Goal: Information Seeking & Learning: Learn about a topic

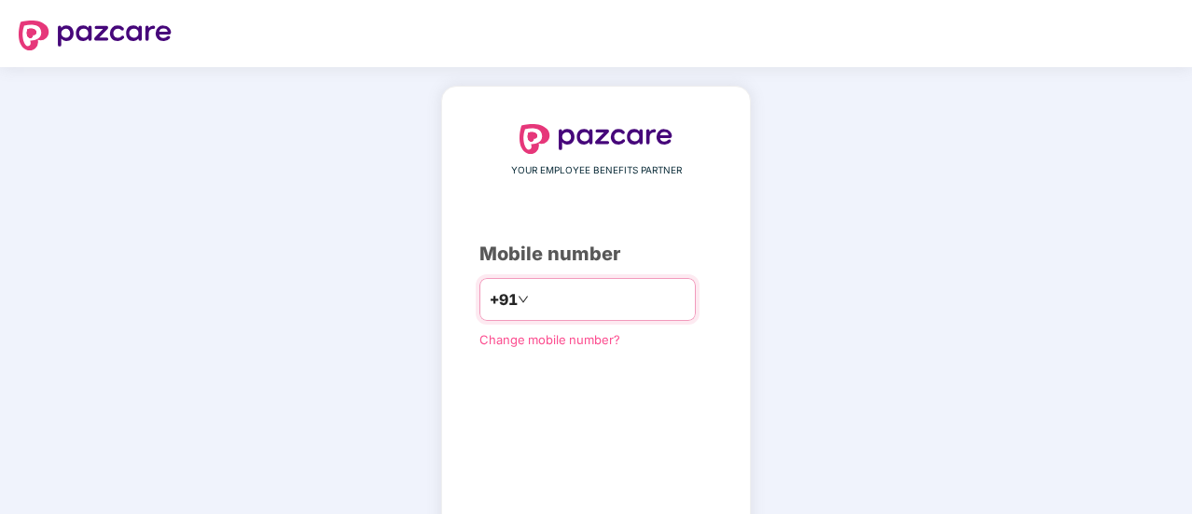
click at [617, 296] on input "number" at bounding box center [609, 299] width 153 height 30
type input "*"
type input "**********"
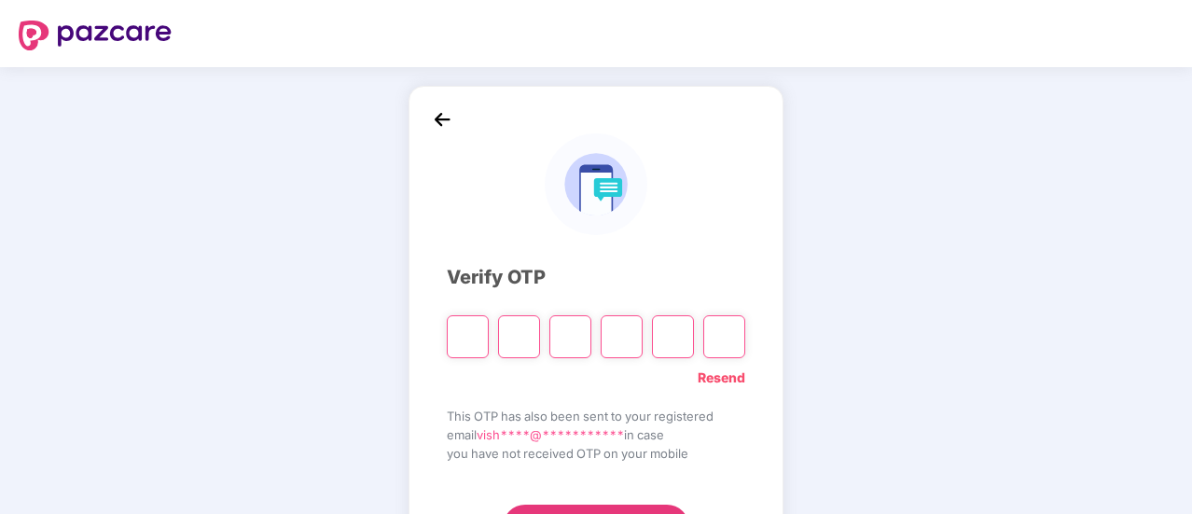
type input "*"
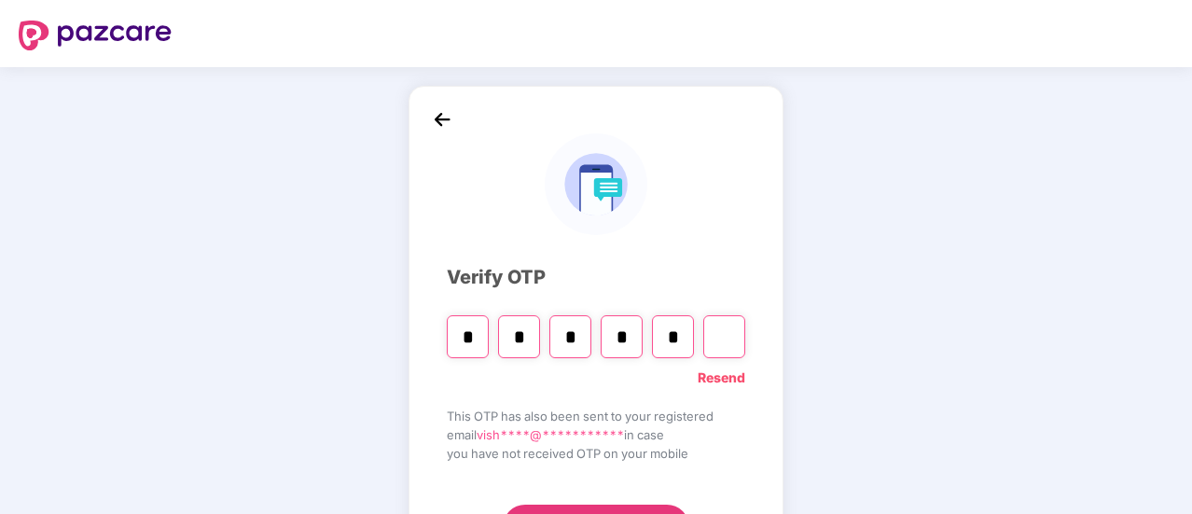
type input "*"
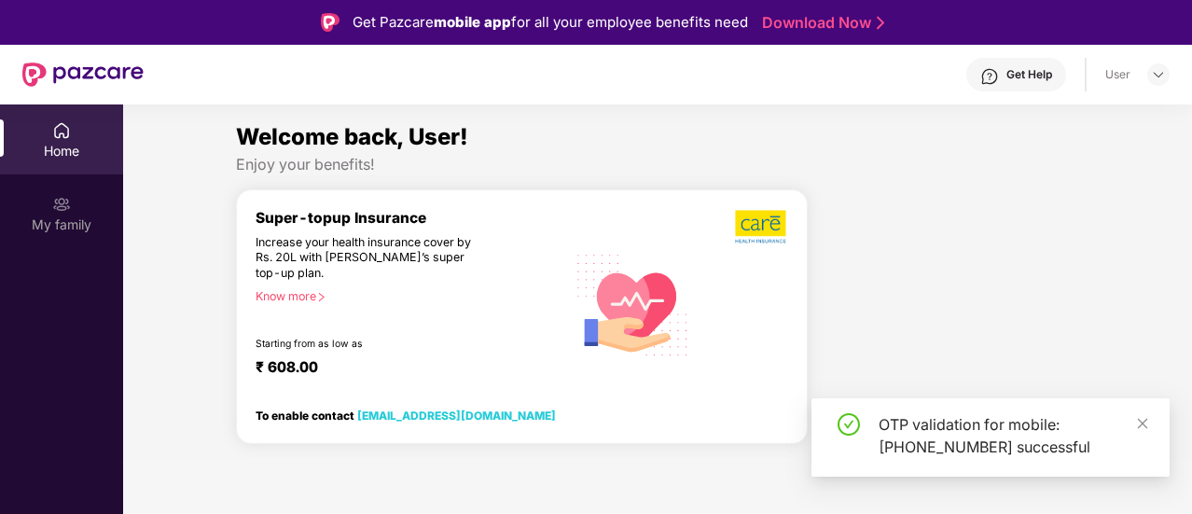
scroll to position [93, 0]
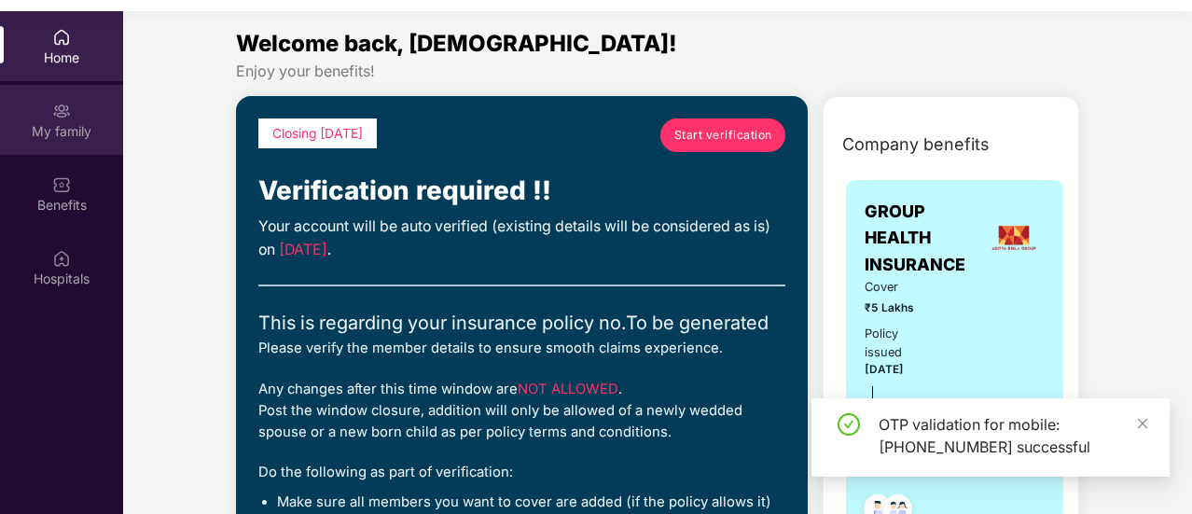
click at [71, 118] on div "My family" at bounding box center [61, 120] width 123 height 70
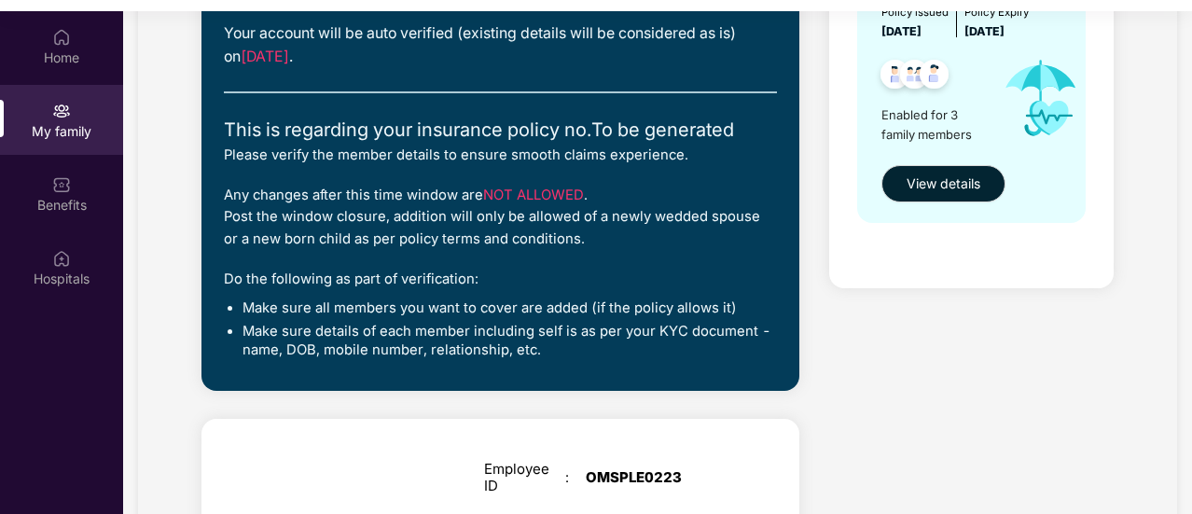
scroll to position [93, 0]
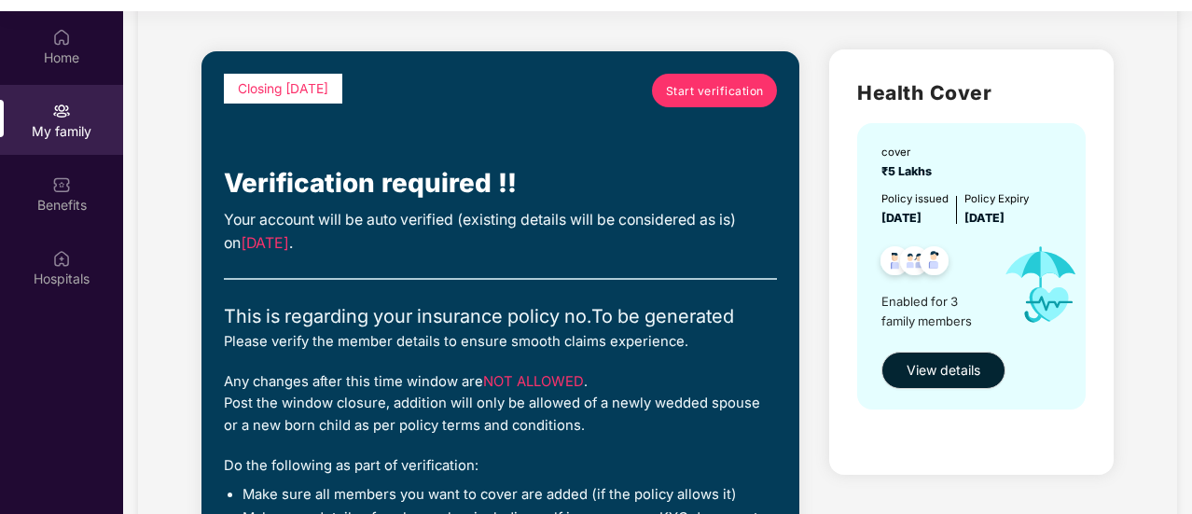
click at [756, 88] on span "Start verification" at bounding box center [715, 91] width 98 height 18
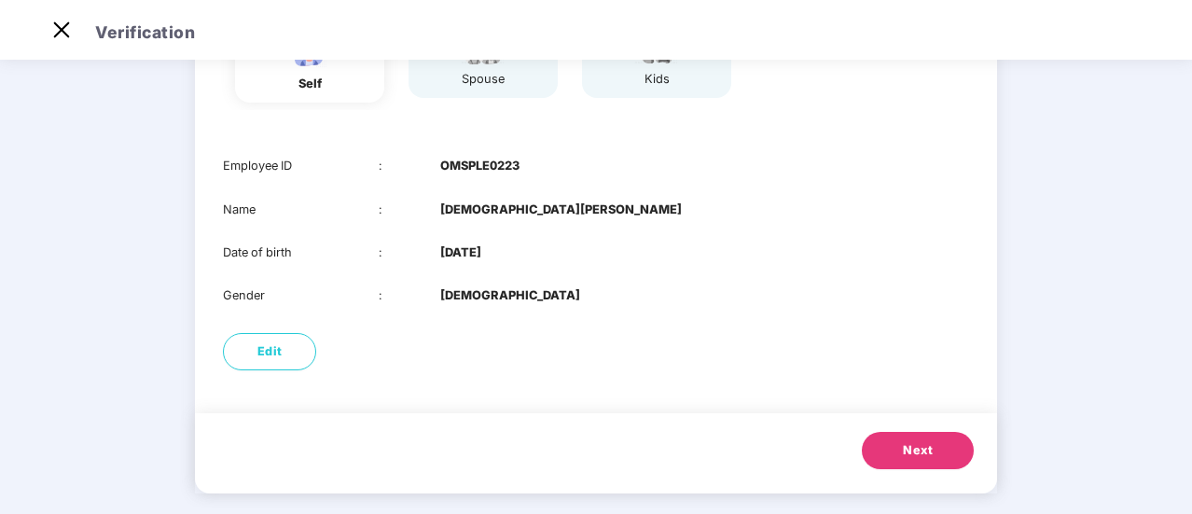
scroll to position [221, 0]
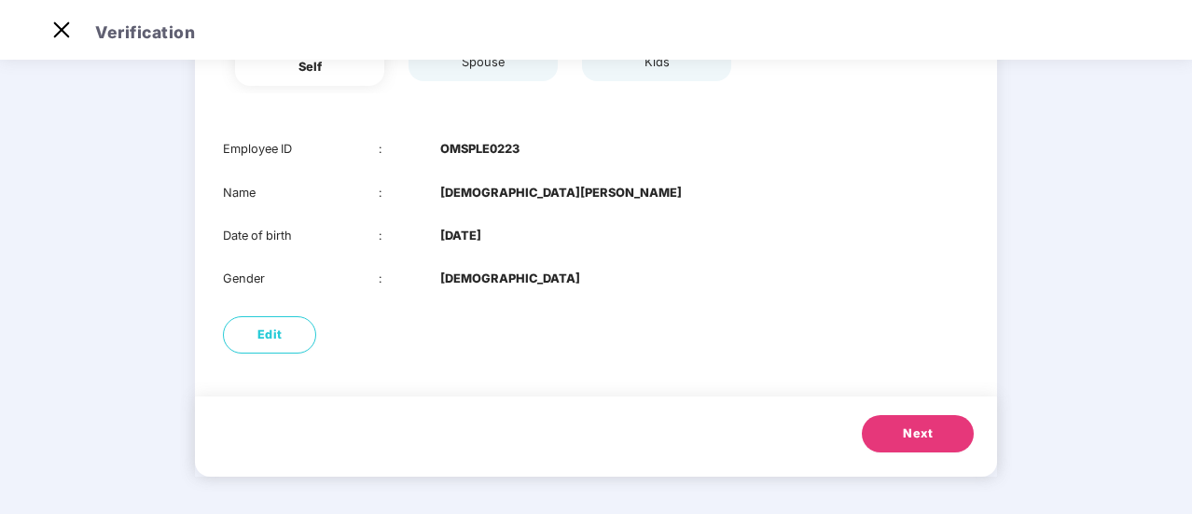
click at [949, 437] on button "Next" at bounding box center [918, 433] width 112 height 37
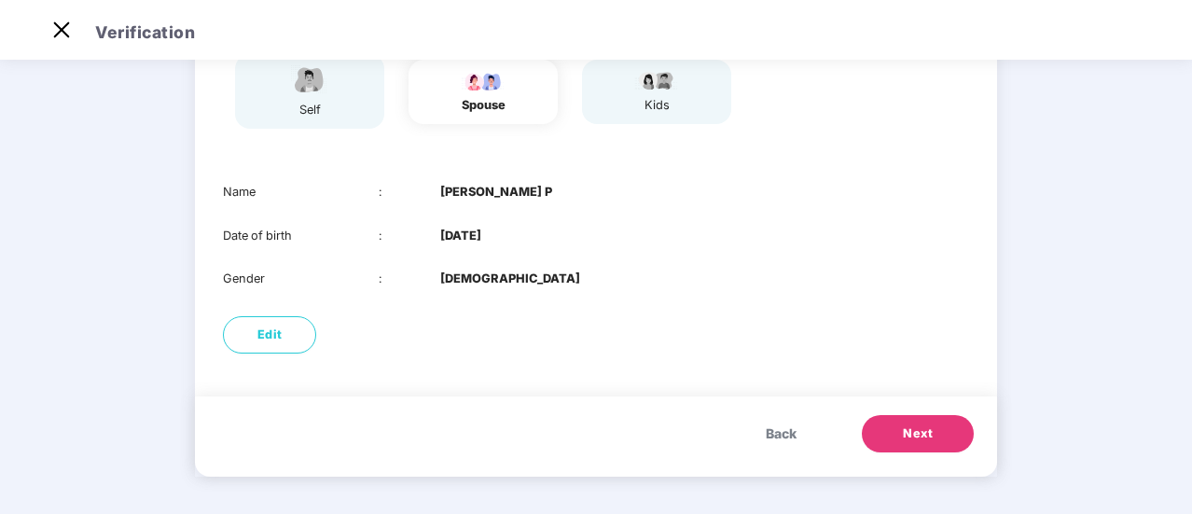
scroll to position [177, 0]
click at [795, 443] on span "Back" at bounding box center [781, 434] width 31 height 21
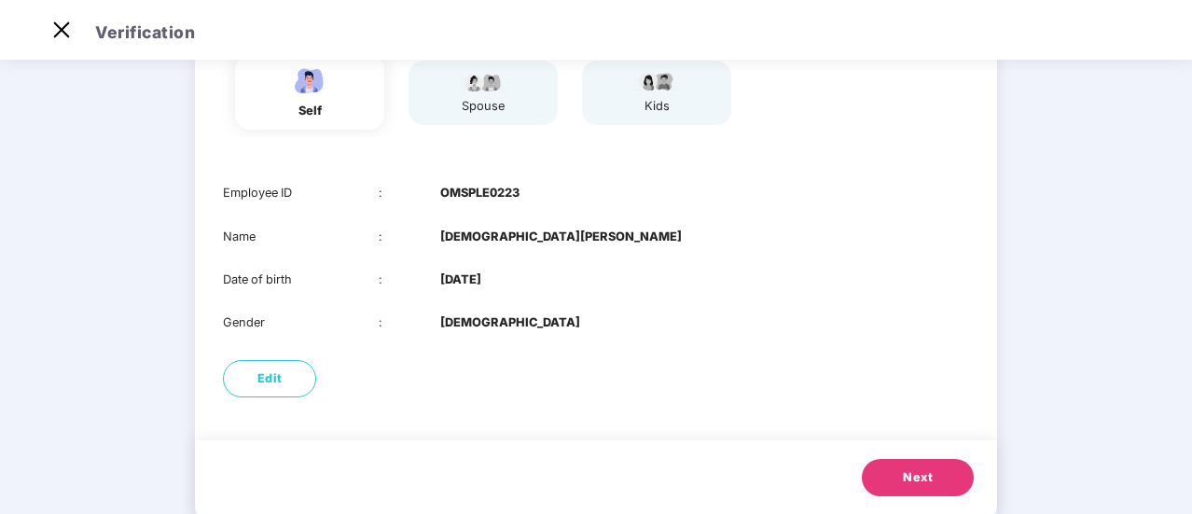
click at [942, 479] on button "Next" at bounding box center [918, 477] width 112 height 37
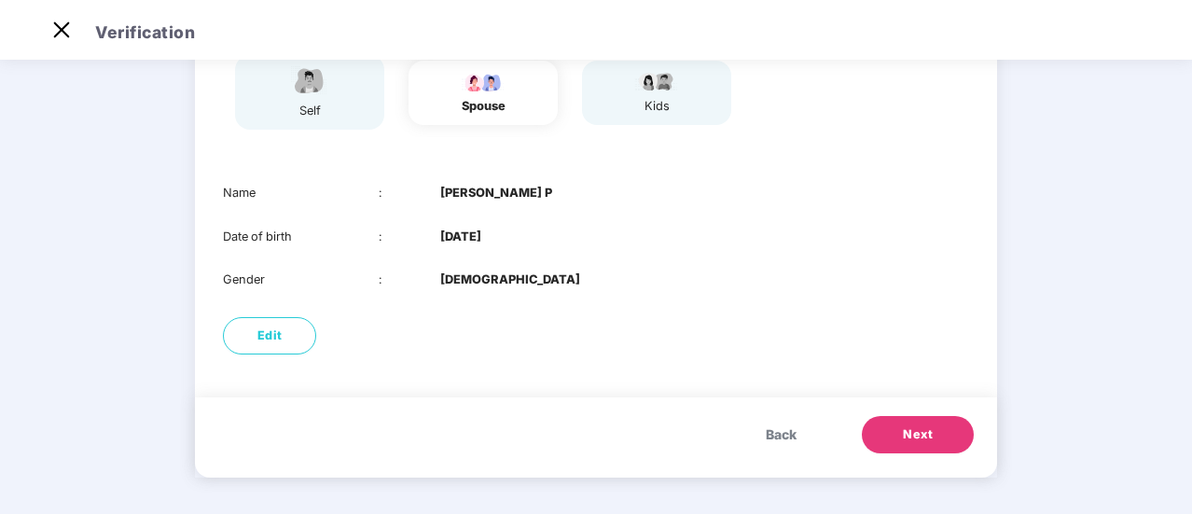
click at [923, 428] on span "Next" at bounding box center [918, 434] width 30 height 19
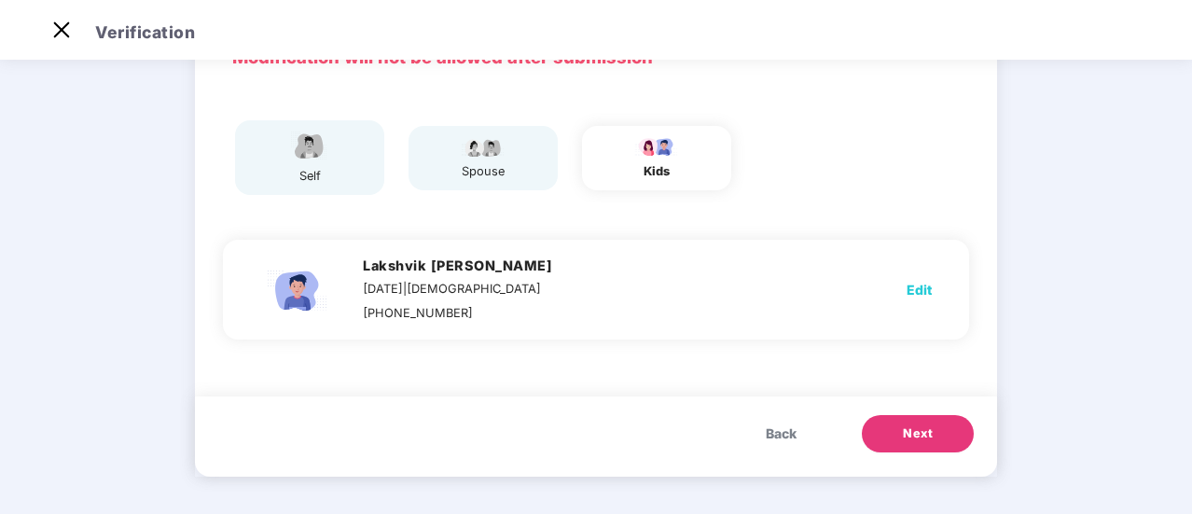
click at [930, 441] on span "Next" at bounding box center [918, 433] width 30 height 19
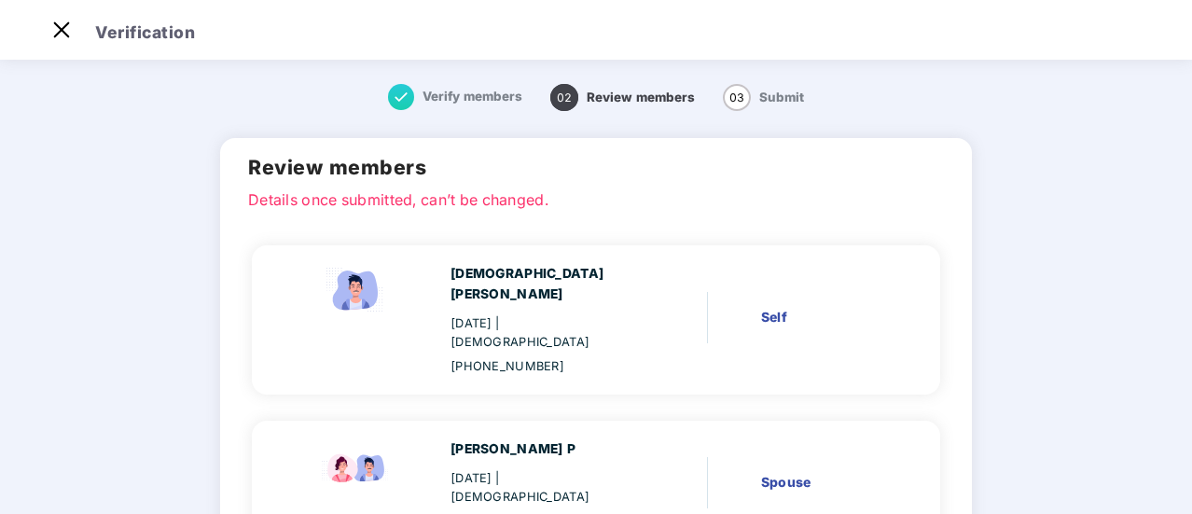
scroll to position [271, 0]
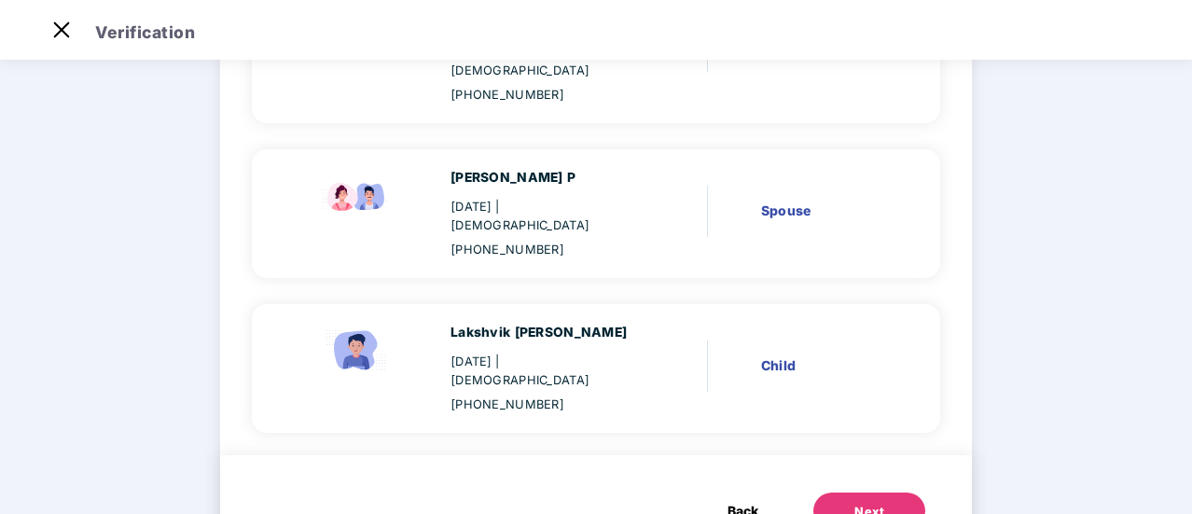
click at [888, 492] on button "Next" at bounding box center [869, 510] width 112 height 37
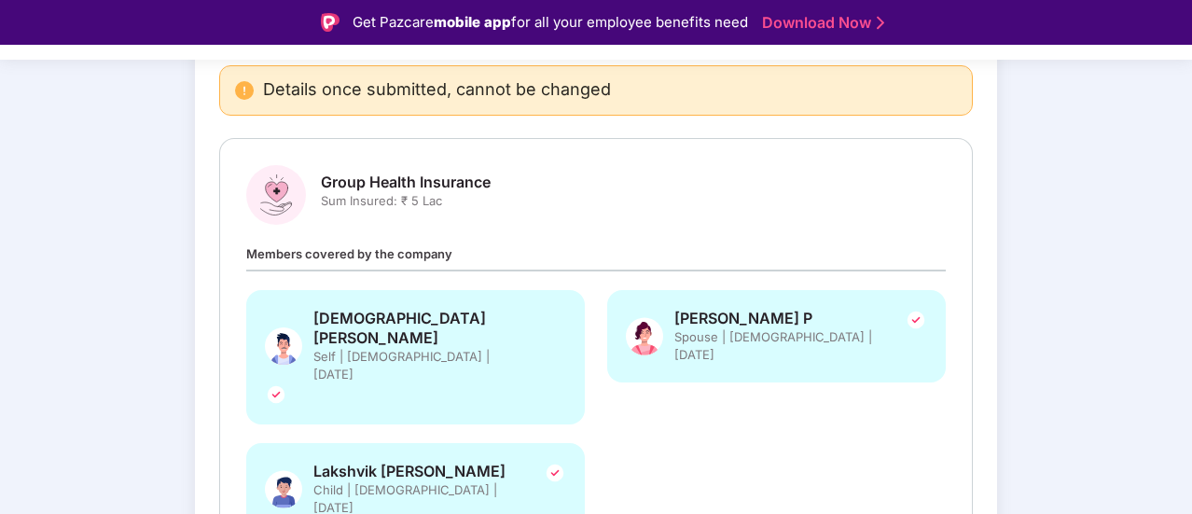
scroll to position [278, 0]
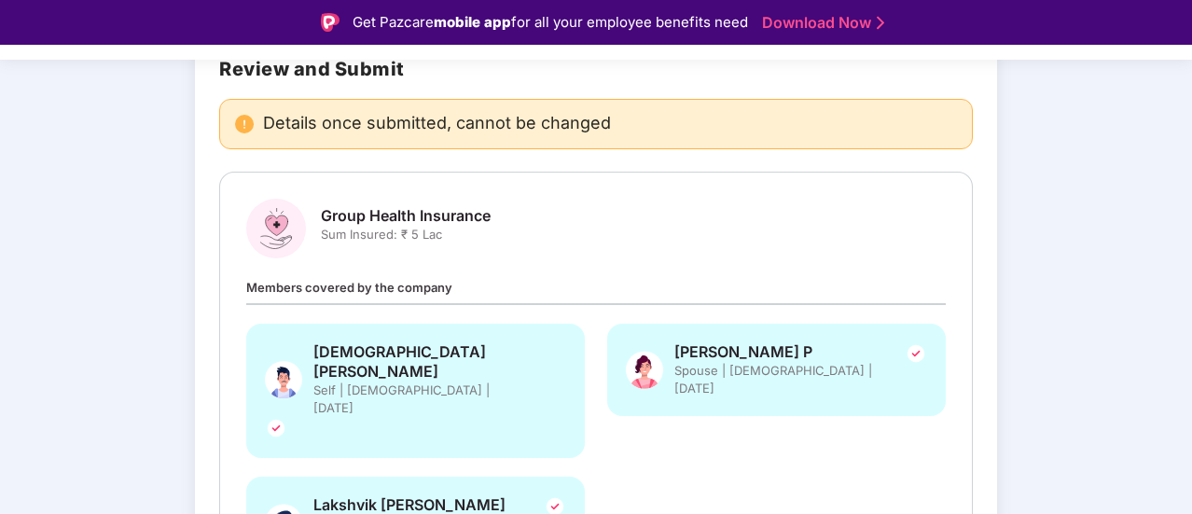
scroll to position [0, 0]
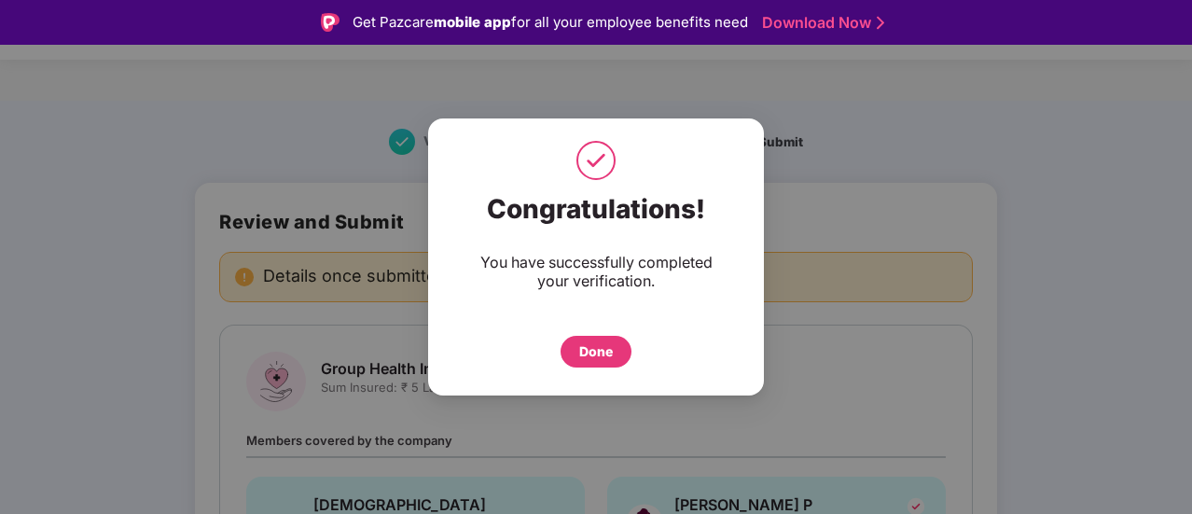
click at [578, 351] on div "Done" at bounding box center [596, 352] width 71 height 32
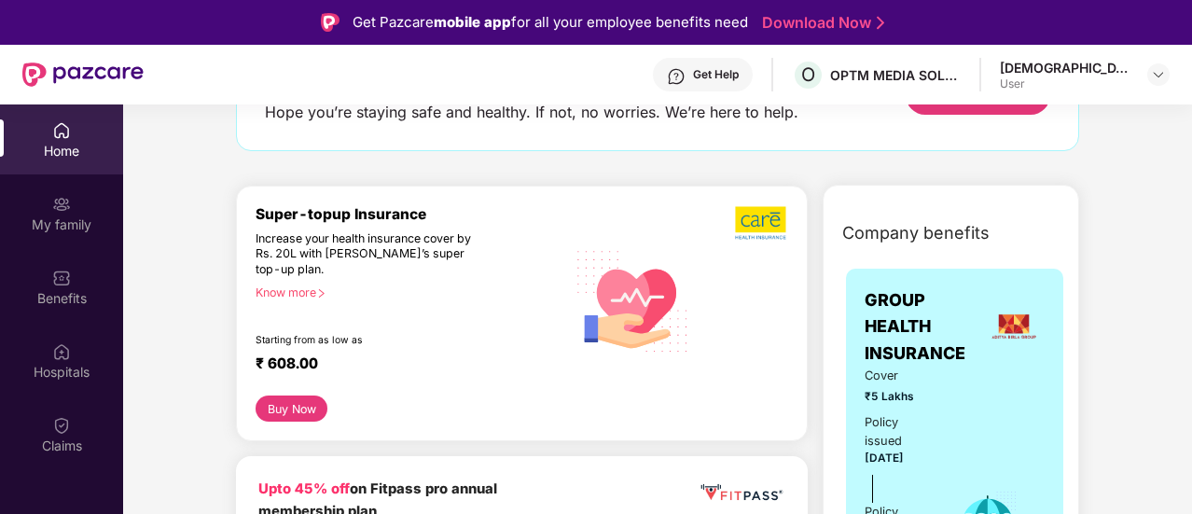
scroll to position [187, 0]
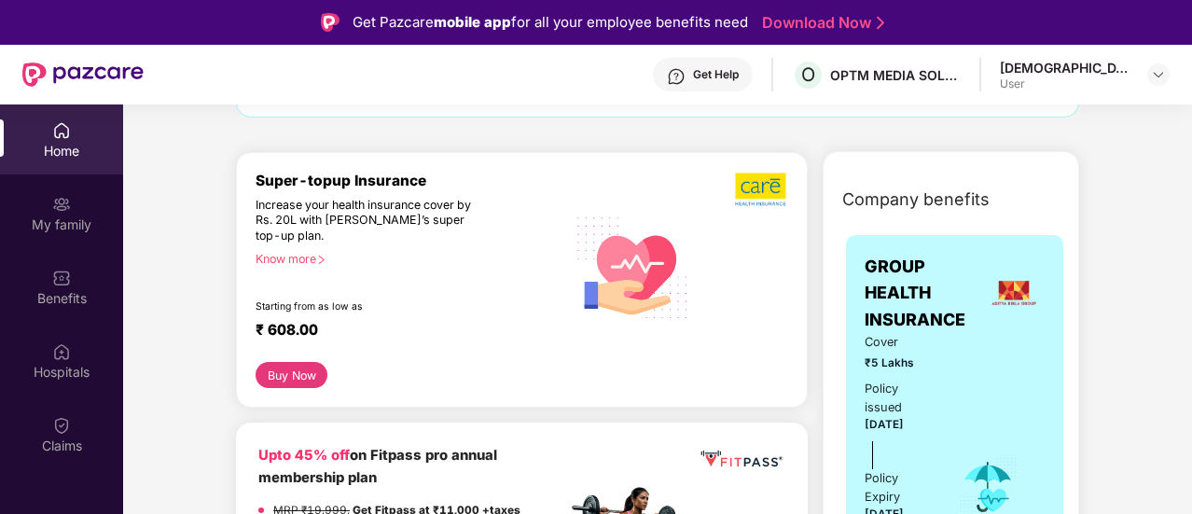
click at [815, 8] on div "Get Pazcare mobile app for all your employee benefits need Download Now" at bounding box center [596, 22] width 1192 height 45
click at [813, 20] on link "Download Now" at bounding box center [820, 23] width 117 height 20
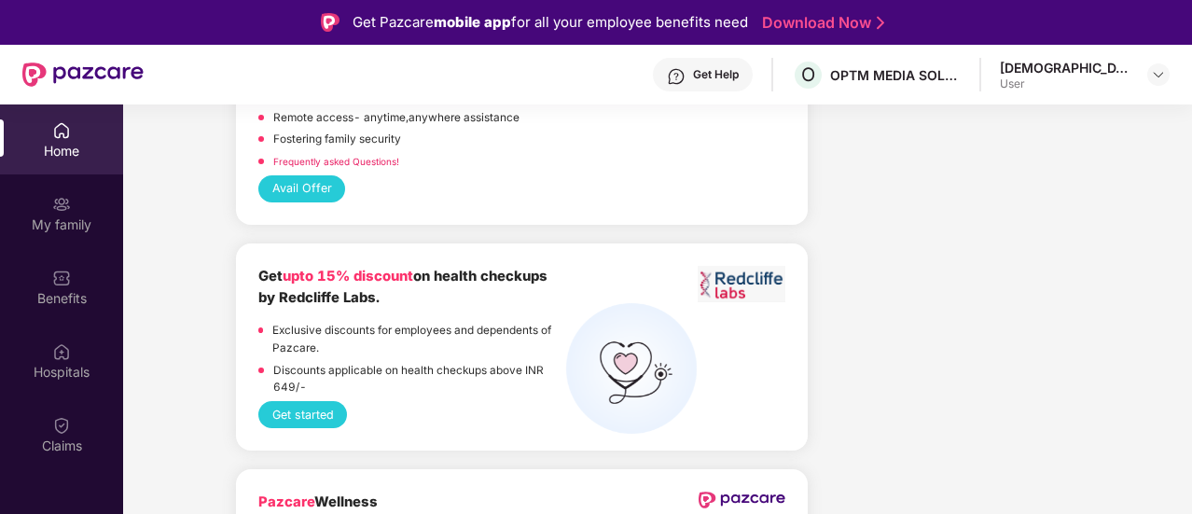
scroll to position [2798, 0]
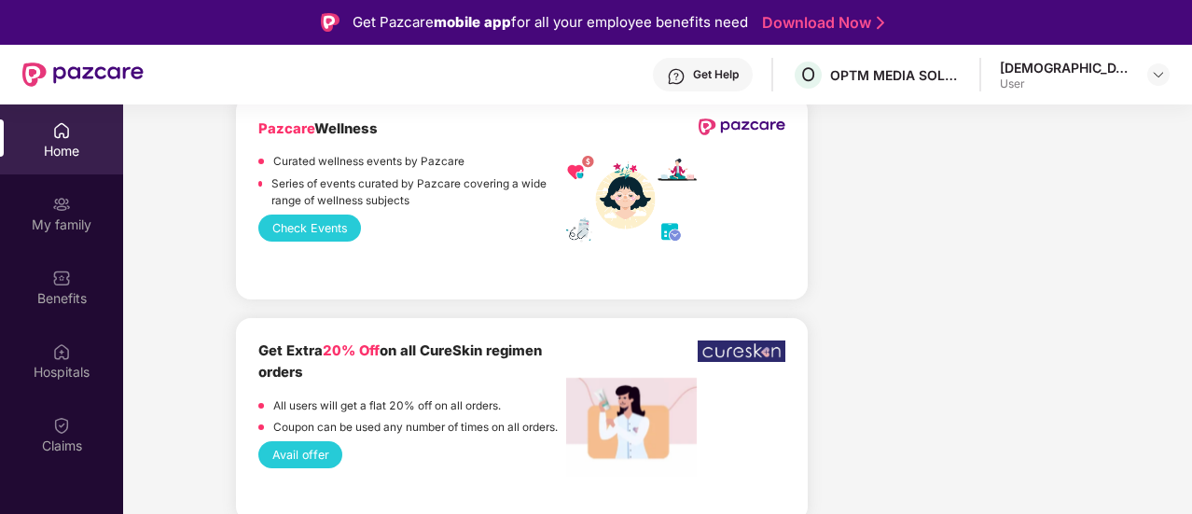
click at [69, 172] on div "Home" at bounding box center [61, 139] width 123 height 70
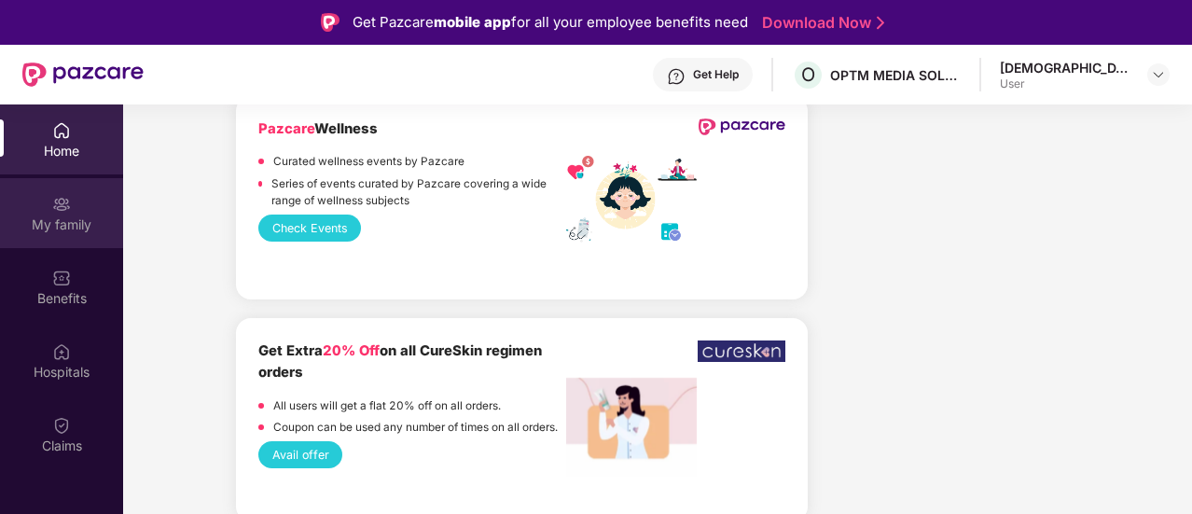
click at [64, 210] on img at bounding box center [61, 204] width 19 height 19
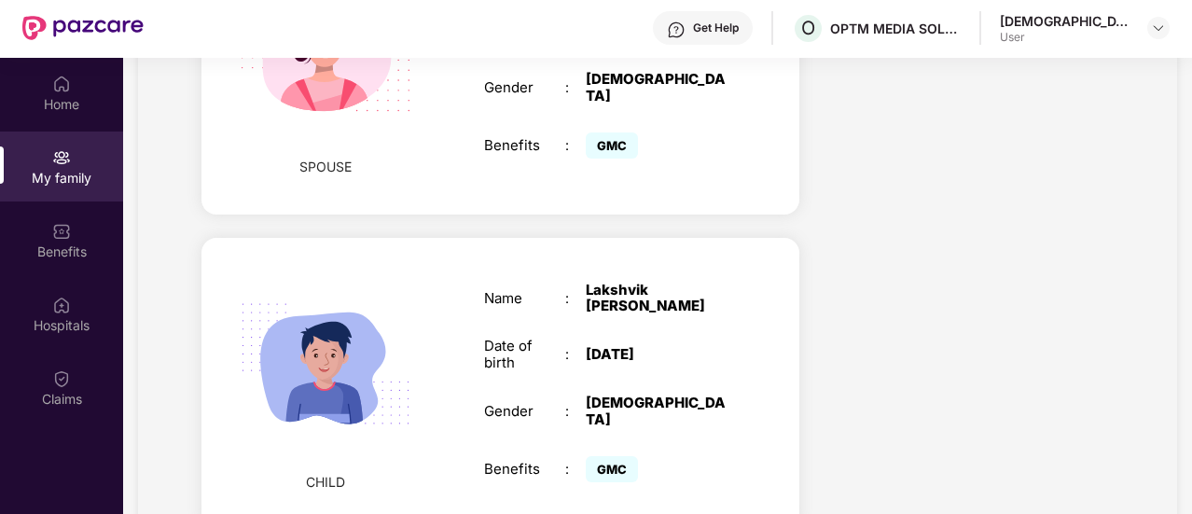
scroll to position [104, 0]
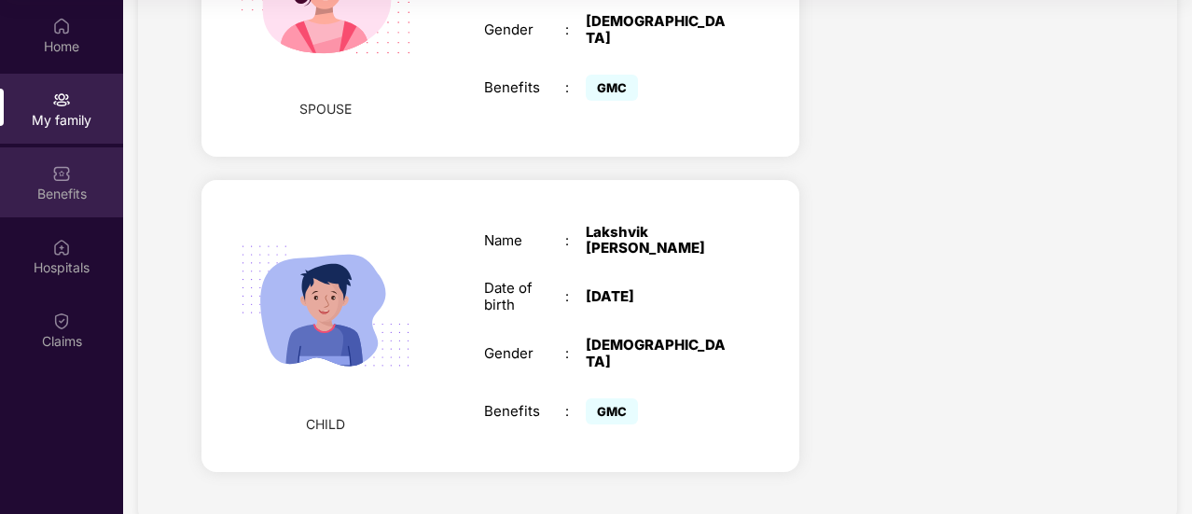
click at [85, 155] on div "Benefits" at bounding box center [61, 182] width 123 height 70
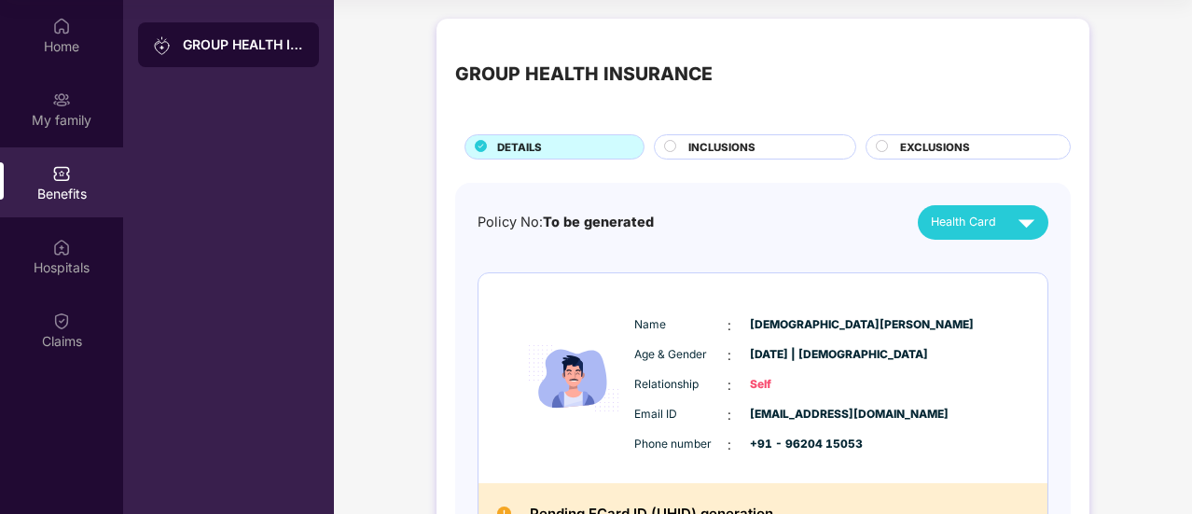
click at [763, 141] on div "INCLUSIONS" at bounding box center [762, 149] width 167 height 20
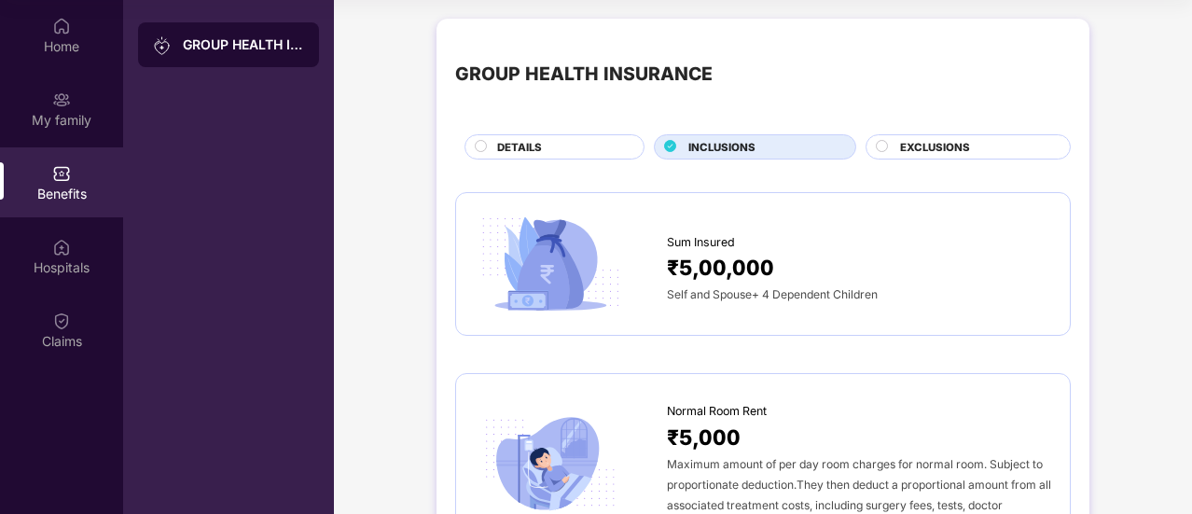
click at [554, 150] on div "DETAILS" at bounding box center [561, 149] width 146 height 20
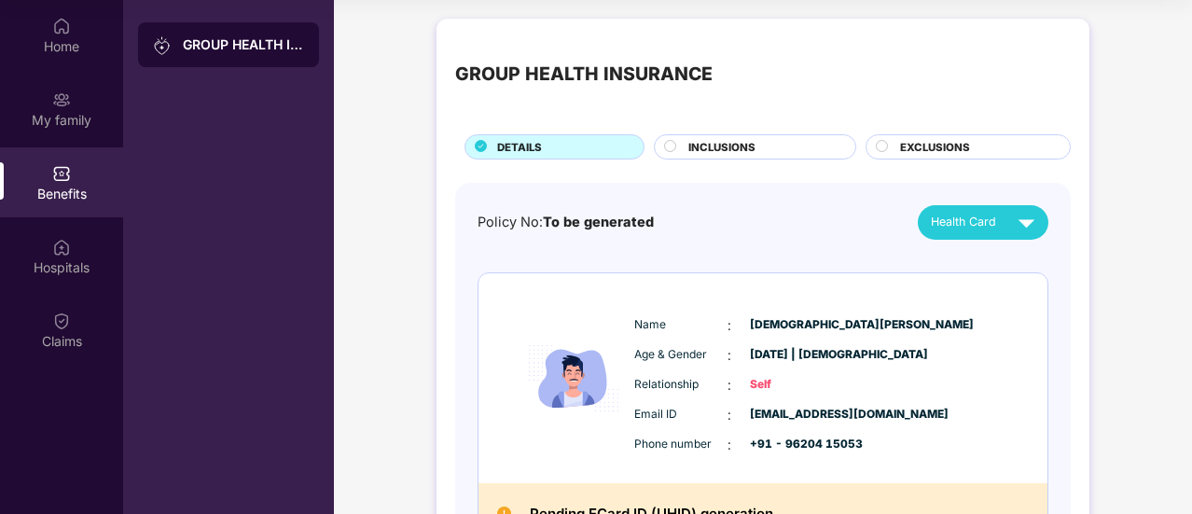
click at [1041, 224] on img at bounding box center [1026, 222] width 33 height 33
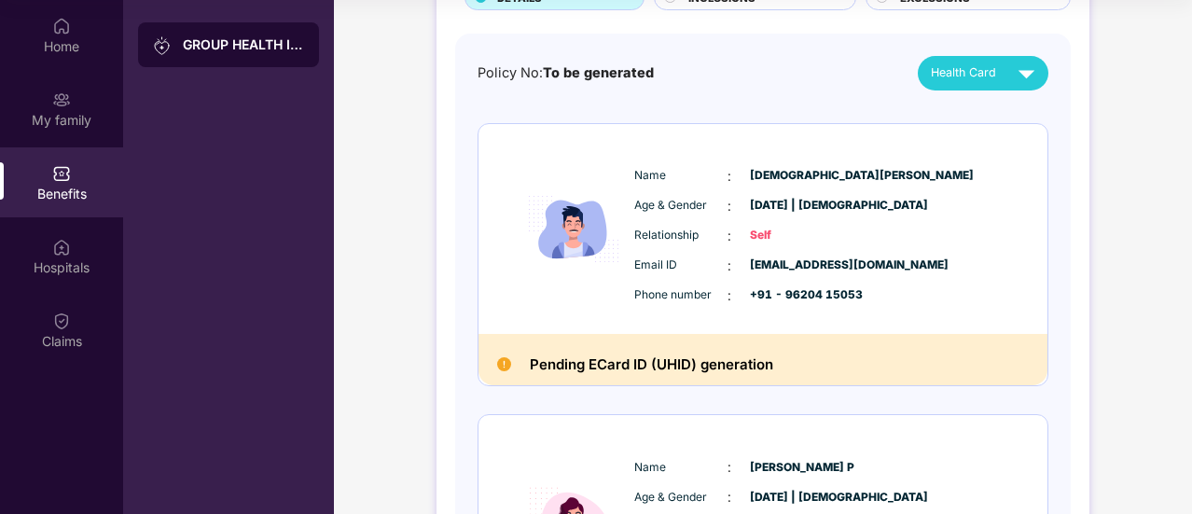
scroll to position [187, 0]
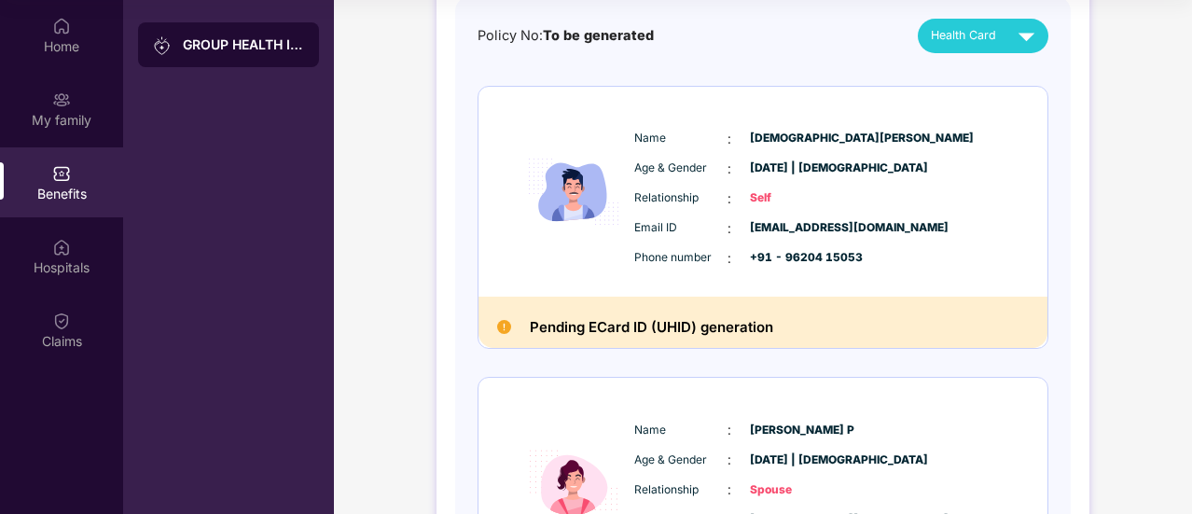
click at [1004, 53] on div "Policy No: To be generated Health Card Name : Vishnu Chandan Gurram Age & Gende…" at bounding box center [763, 490] width 571 height 942
click at [1028, 26] on img at bounding box center [1026, 36] width 33 height 33
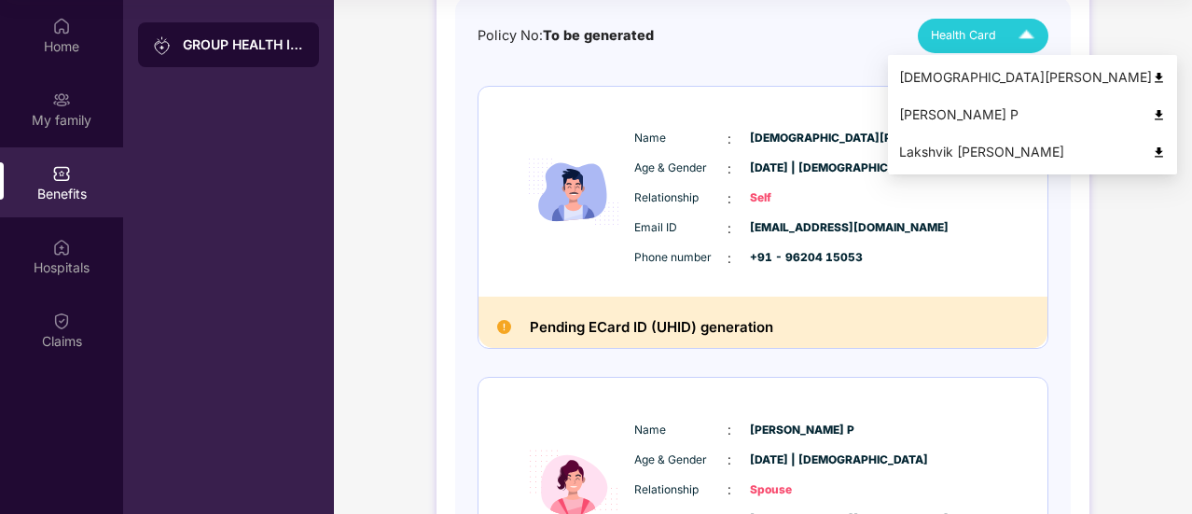
click at [1152, 77] on img at bounding box center [1159, 78] width 14 height 14
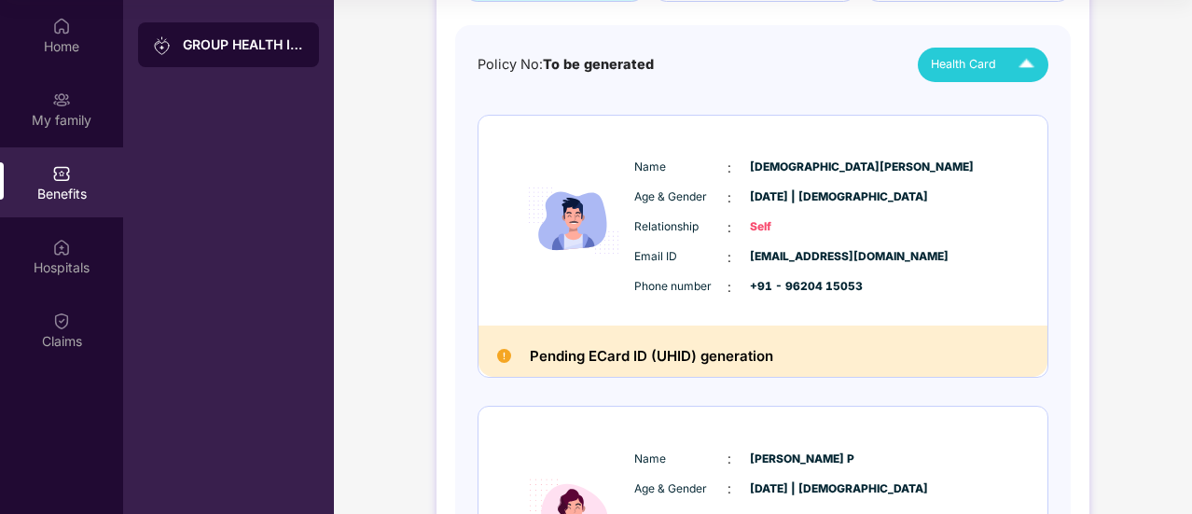
scroll to position [0, 0]
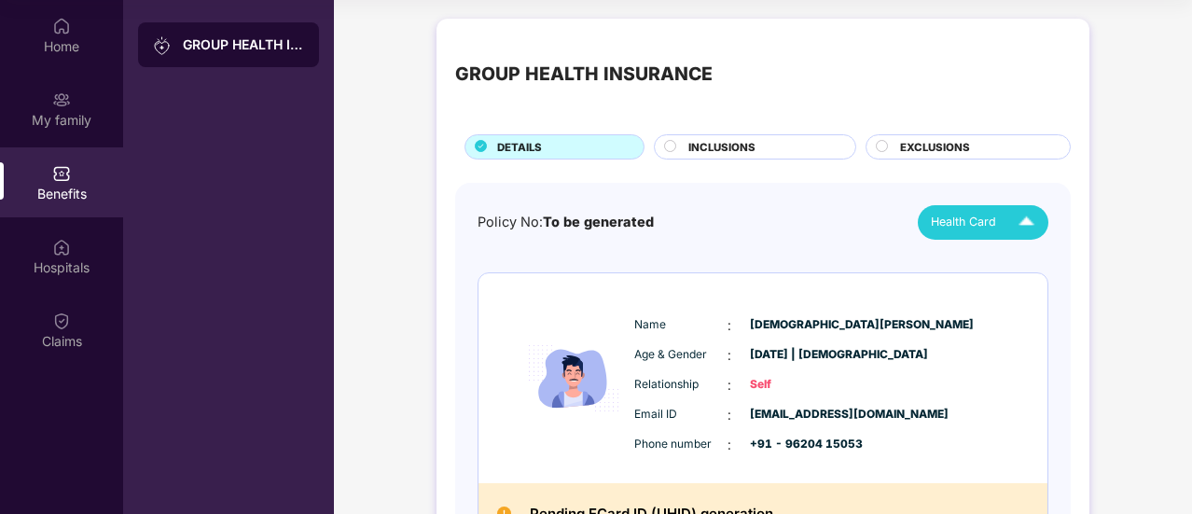
click at [769, 135] on div "INCLUSIONS" at bounding box center [755, 146] width 202 height 25
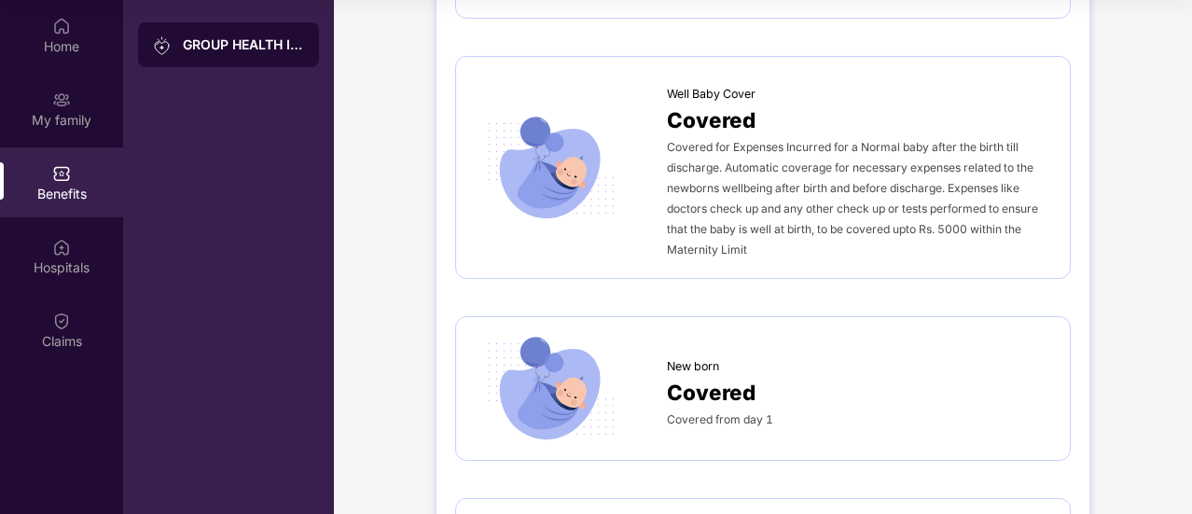
scroll to position [2612, 0]
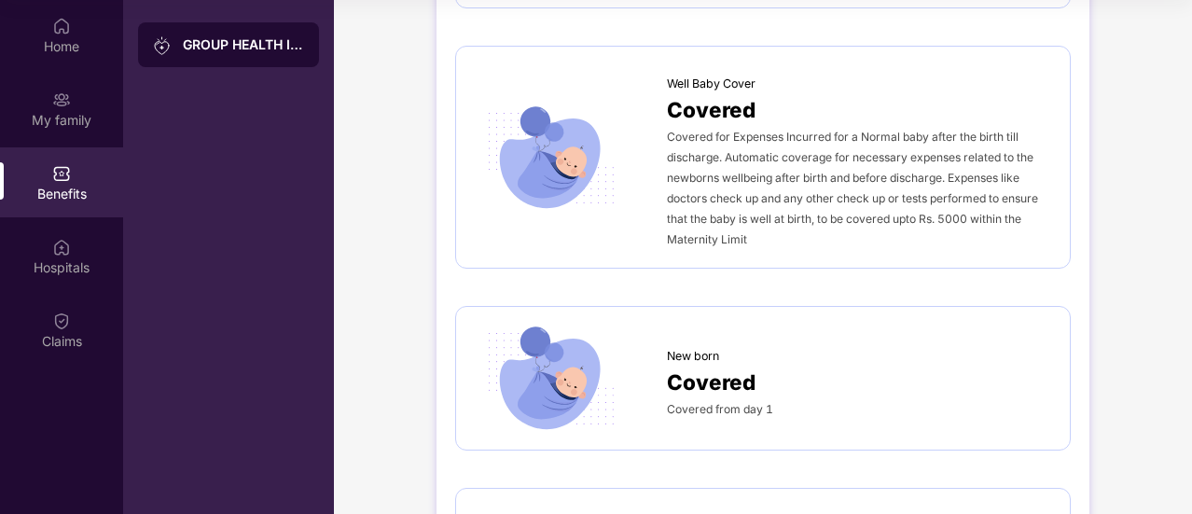
drag, startPoint x: 1160, startPoint y: 225, endPoint x: 1177, endPoint y: 148, distance: 78.3
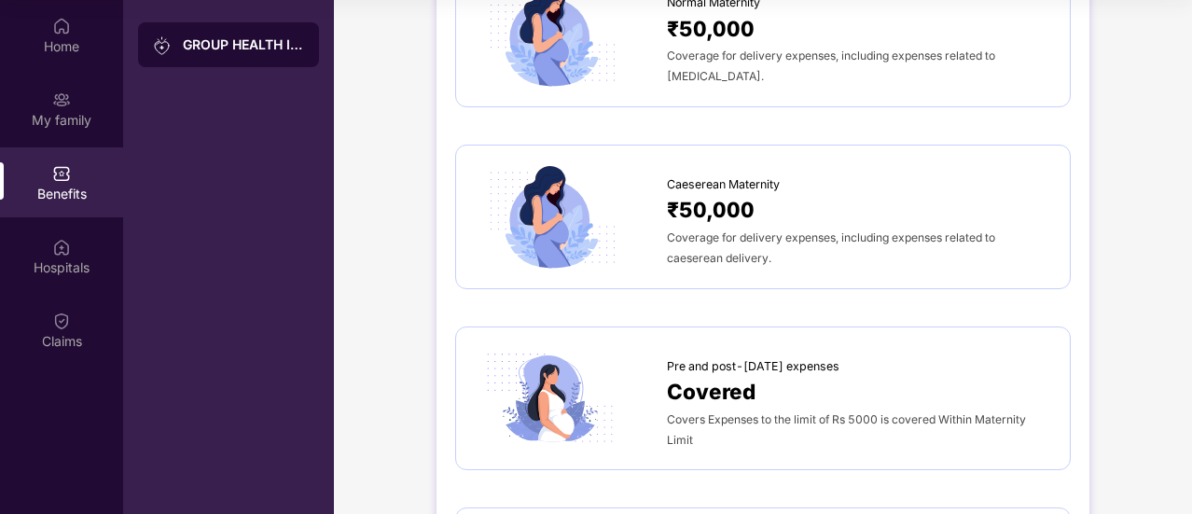
scroll to position [0, 0]
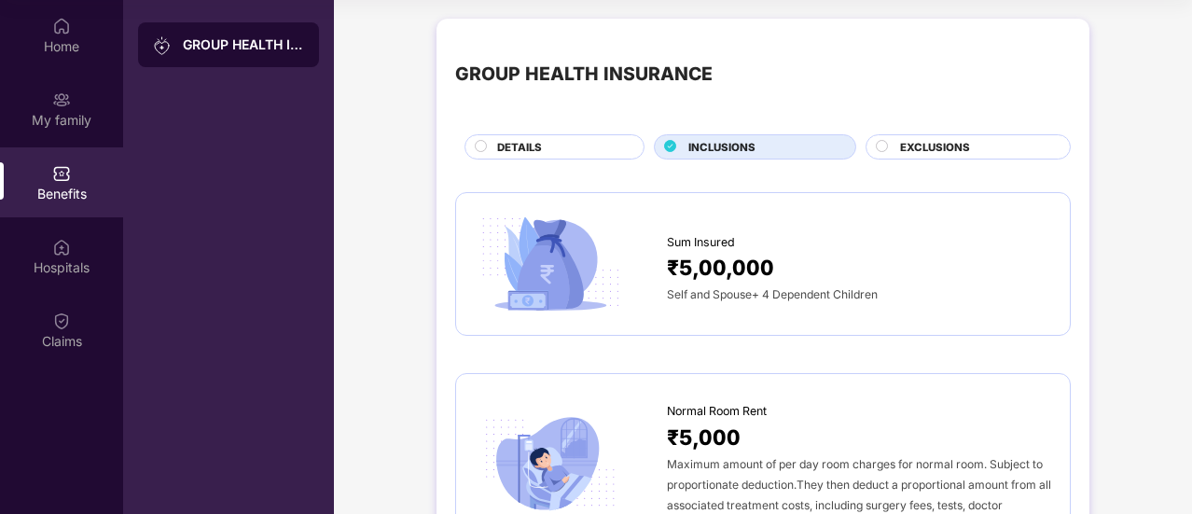
click at [952, 143] on span "EXCLUSIONS" at bounding box center [935, 147] width 70 height 17
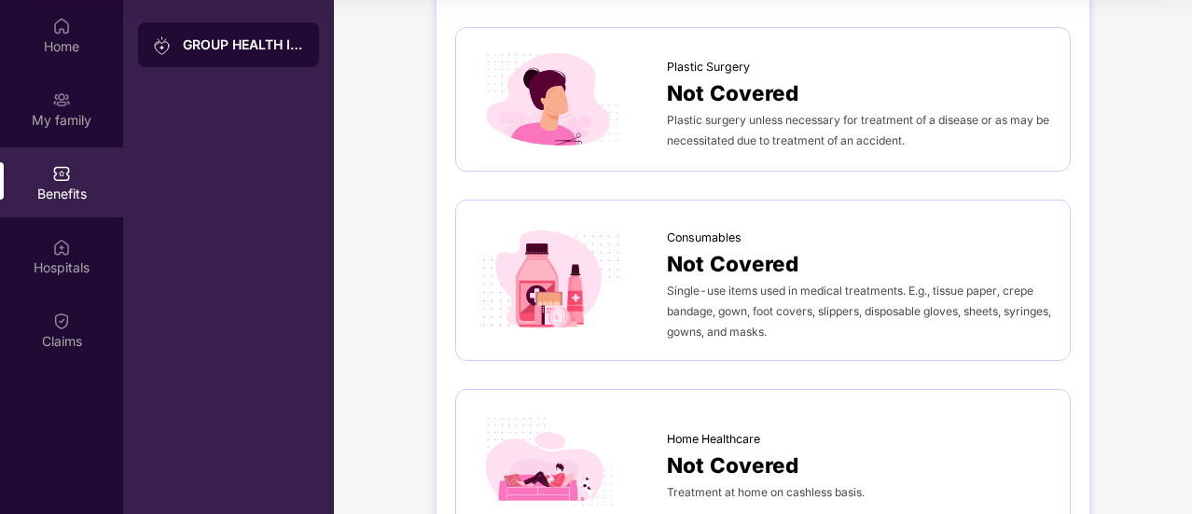
scroll to position [1114, 0]
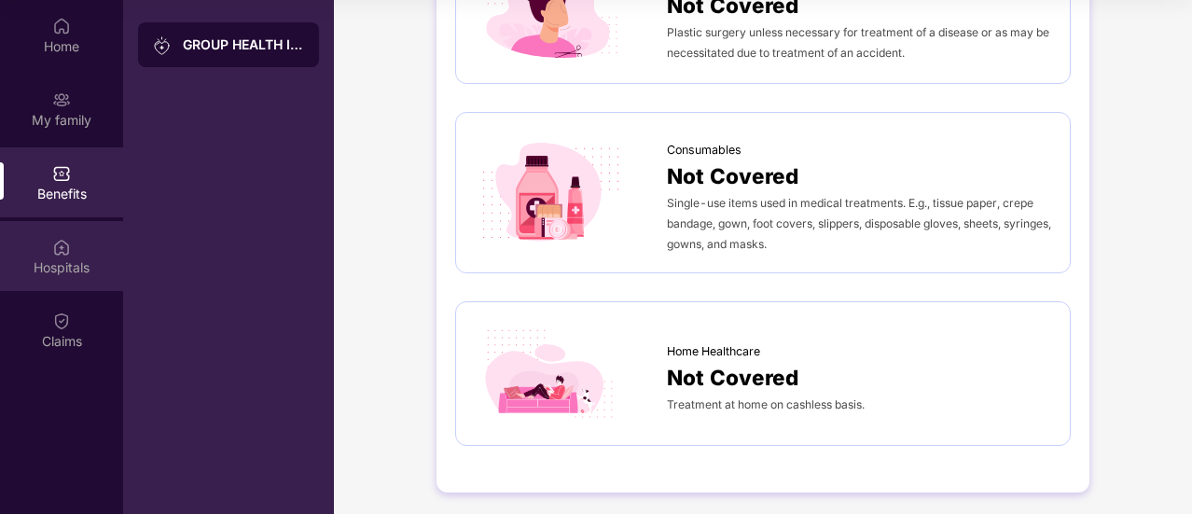
click at [43, 271] on div "Hospitals" at bounding box center [61, 267] width 123 height 19
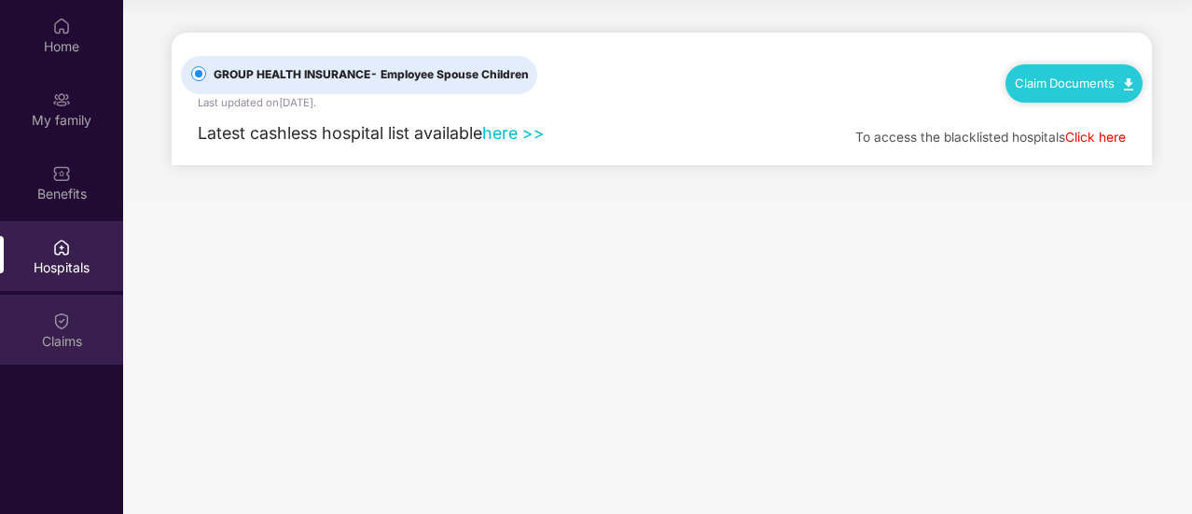
click at [60, 330] on div "Claims" at bounding box center [61, 330] width 123 height 70
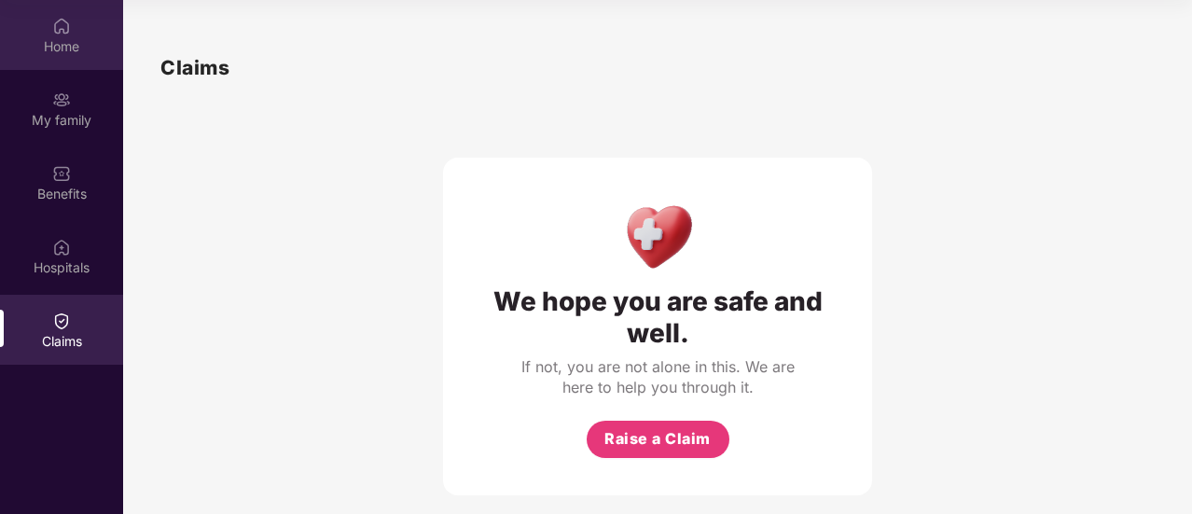
click at [87, 33] on div "Home" at bounding box center [61, 35] width 123 height 70
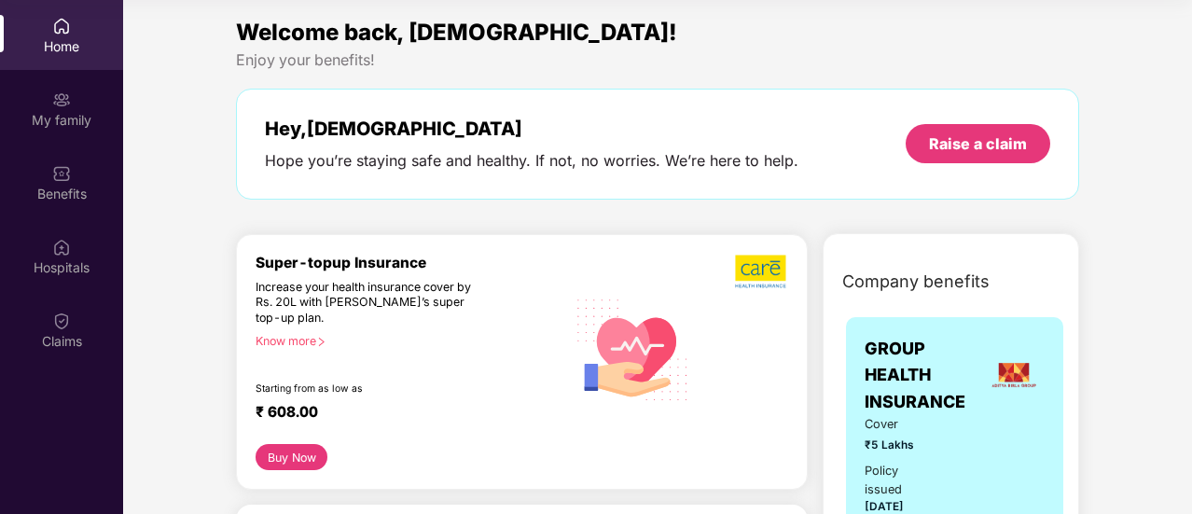
scroll to position [93, 0]
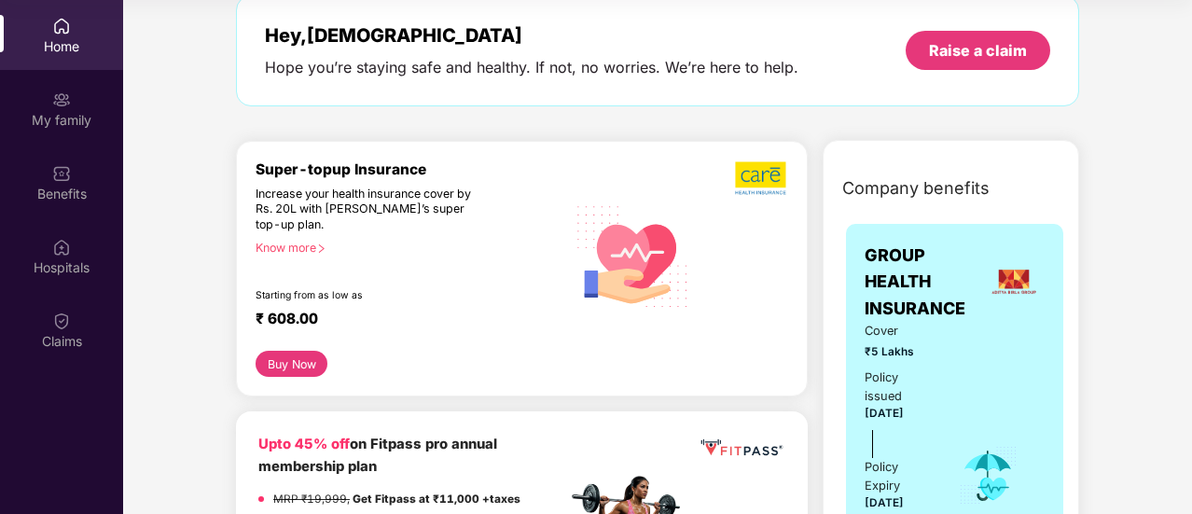
click at [298, 247] on div "Know more" at bounding box center [405, 247] width 299 height 13
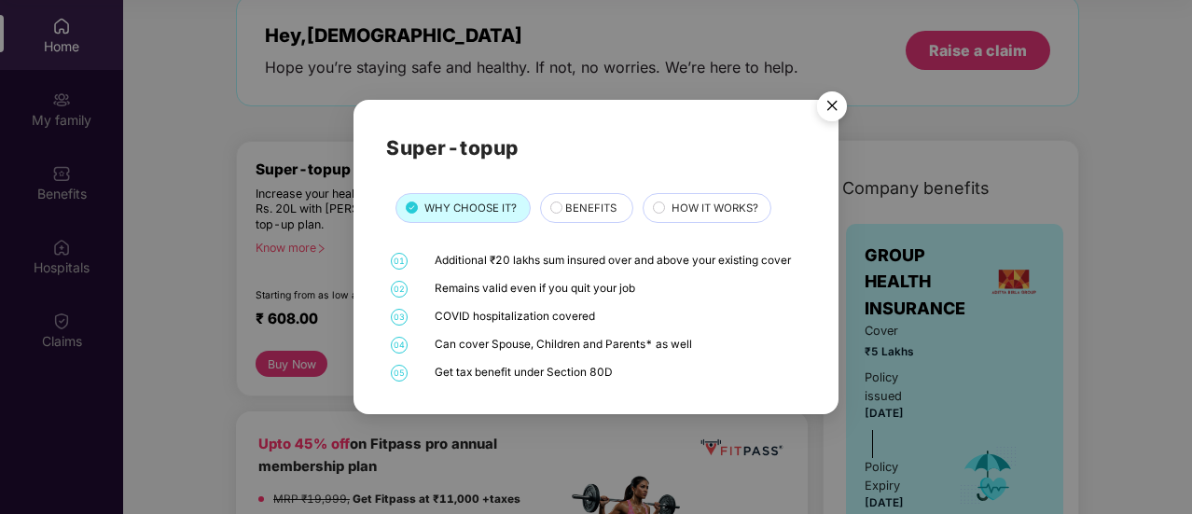
click at [593, 219] on div "BENEFITS" at bounding box center [589, 210] width 67 height 20
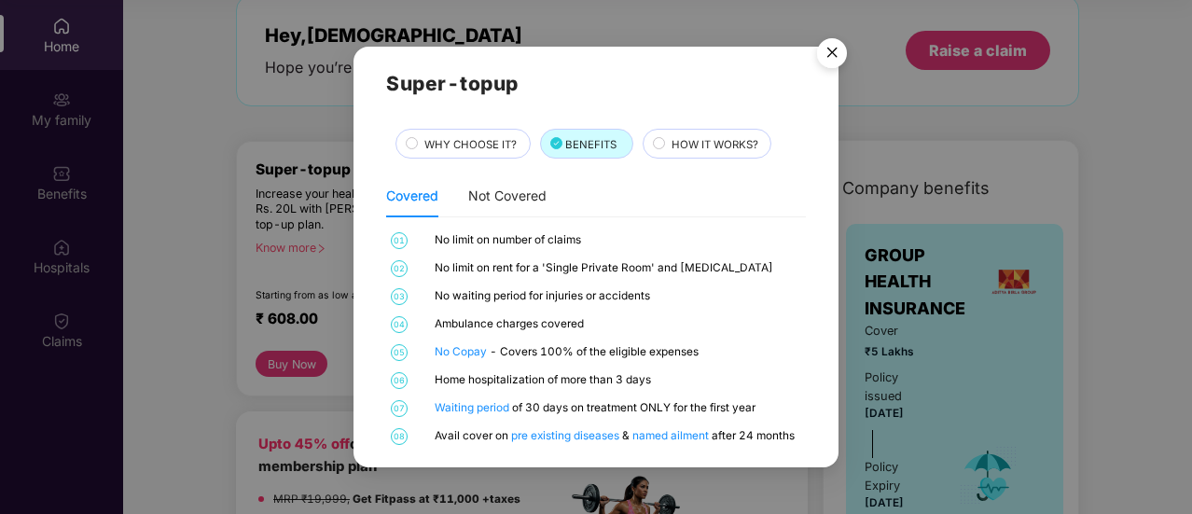
scroll to position [21, 0]
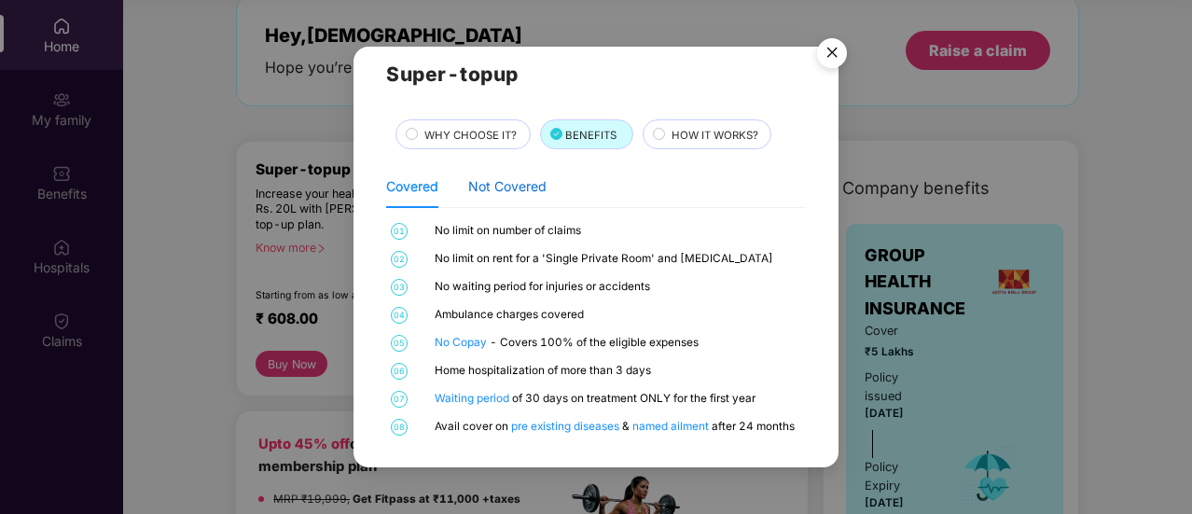
click at [534, 186] on div "Not Covered" at bounding box center [507, 186] width 78 height 21
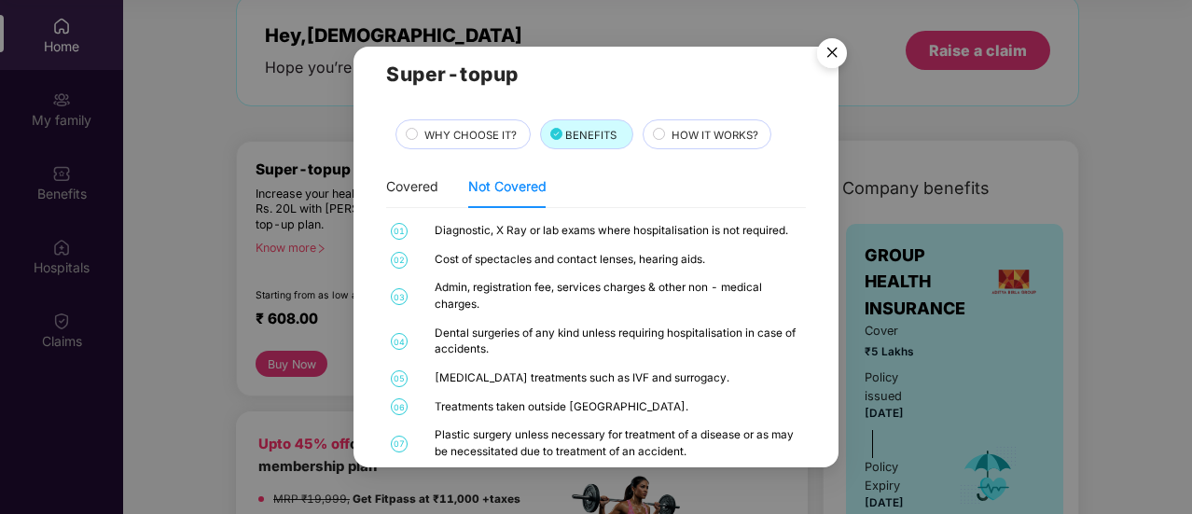
click at [405, 212] on div "Covered Not Covered 01 No limit on number of claims 02 No limit on rent for a '…" at bounding box center [596, 380] width 420 height 431
click at [420, 201] on div "Covered" at bounding box center [412, 186] width 52 height 43
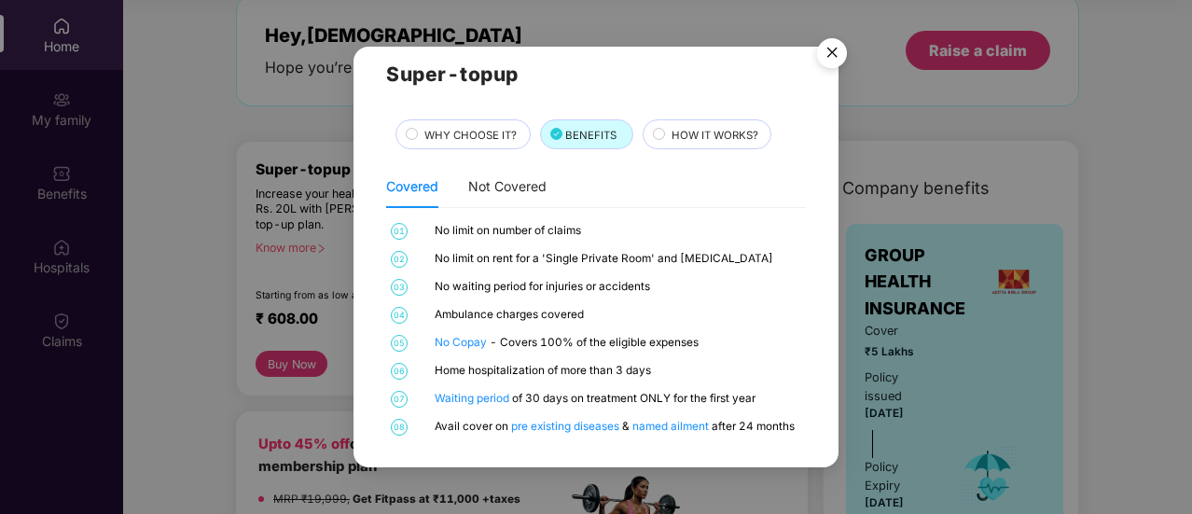
click at [755, 141] on span "HOW IT WORKS?" at bounding box center [715, 135] width 87 height 17
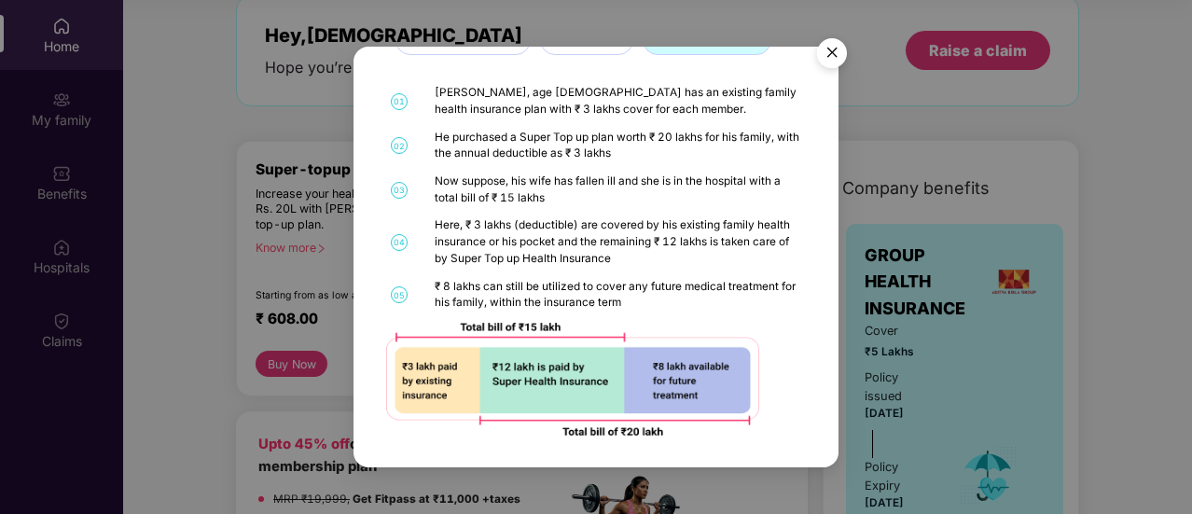
scroll to position [116, 0]
click at [839, 55] on img "Close" at bounding box center [832, 56] width 52 height 52
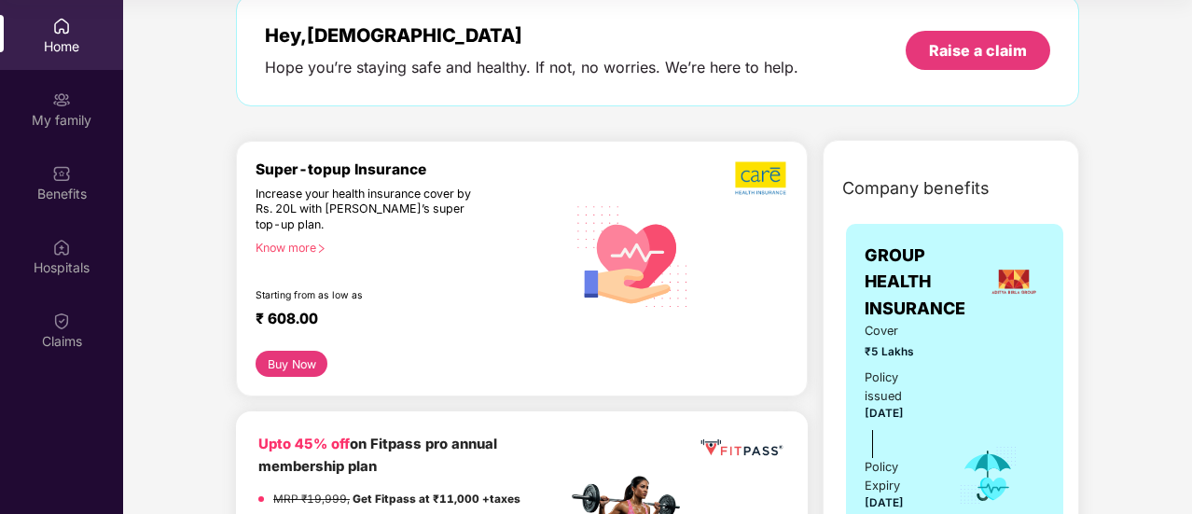
click at [290, 362] on button "Buy Now" at bounding box center [292, 364] width 72 height 26
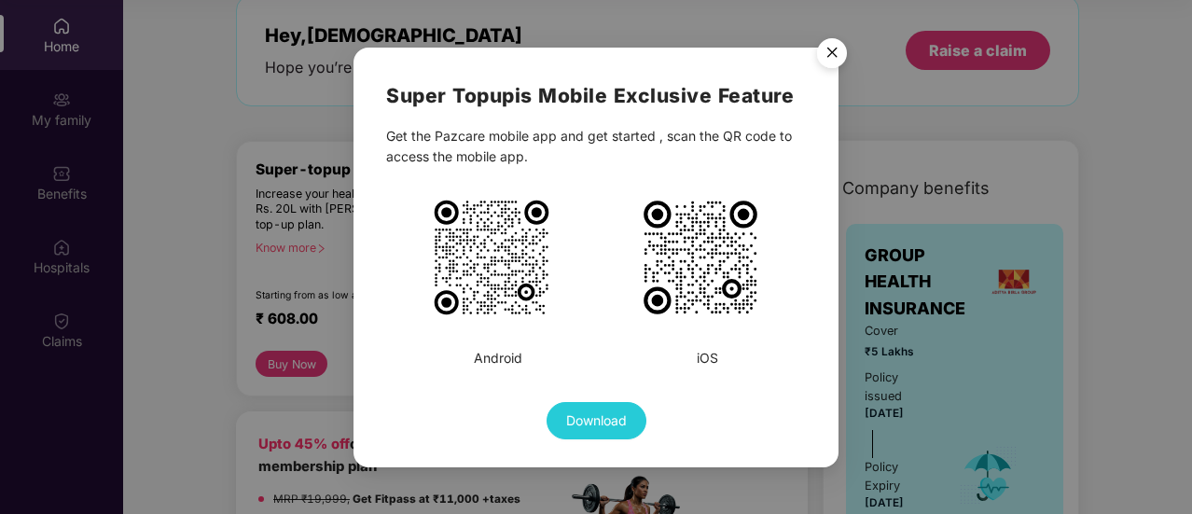
click at [826, 58] on img "Close" at bounding box center [832, 56] width 52 height 52
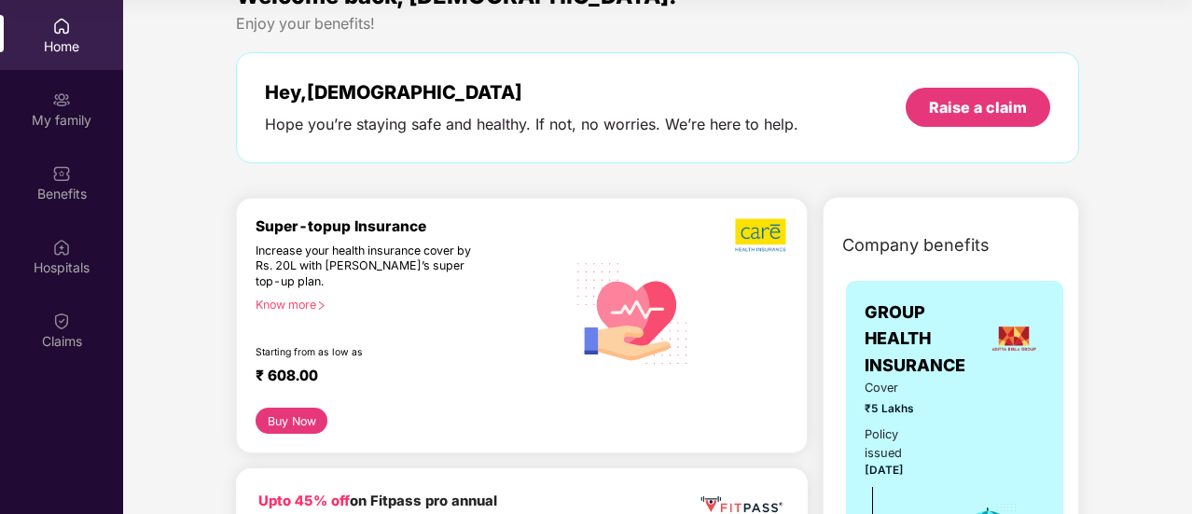
scroll to position [0, 0]
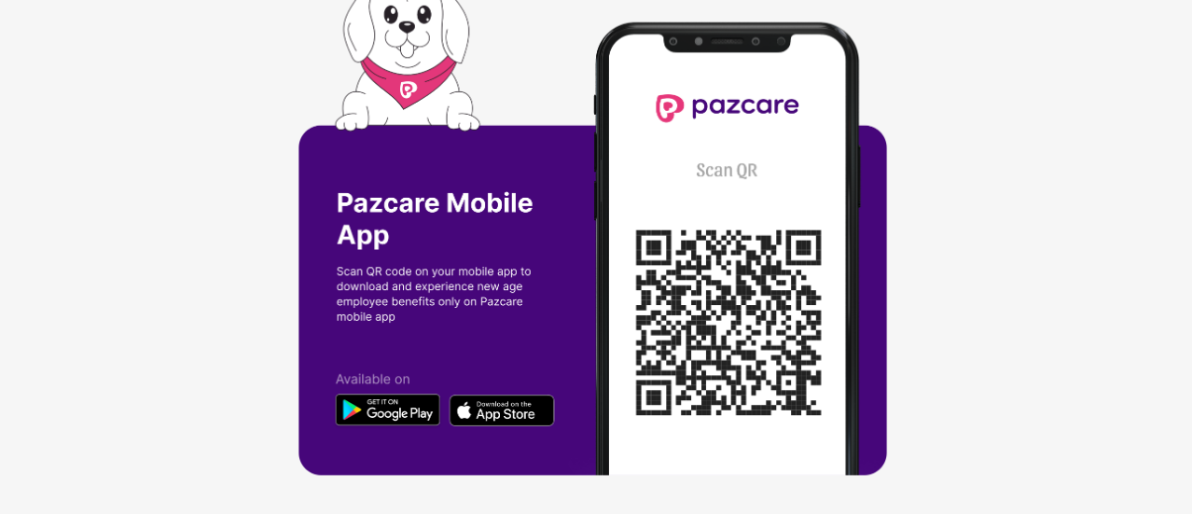
scroll to position [10, 0]
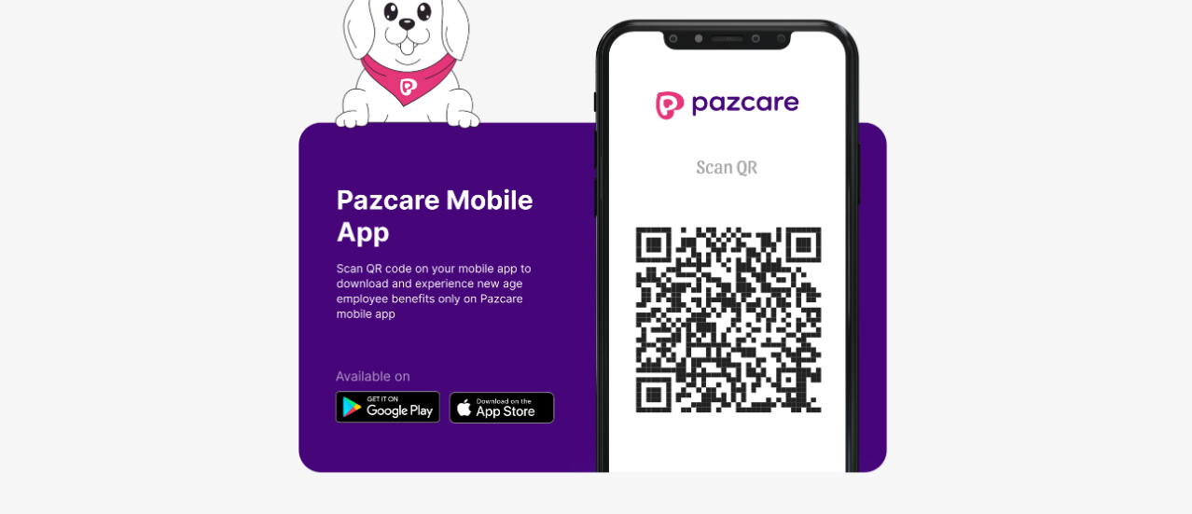
click at [501, 402] on img at bounding box center [596, 246] width 596 height 534
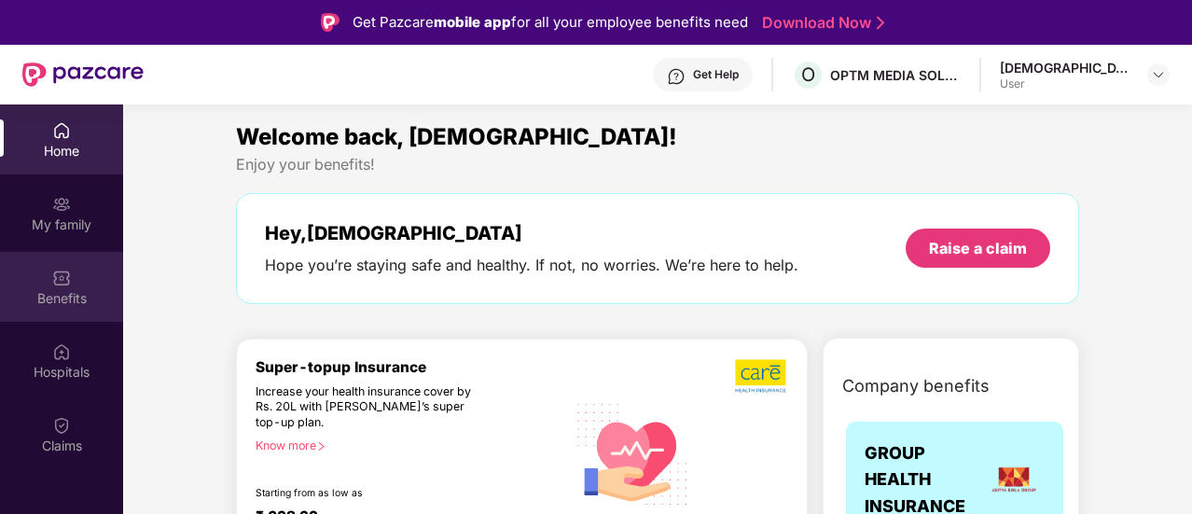
click at [57, 285] on img at bounding box center [61, 278] width 19 height 19
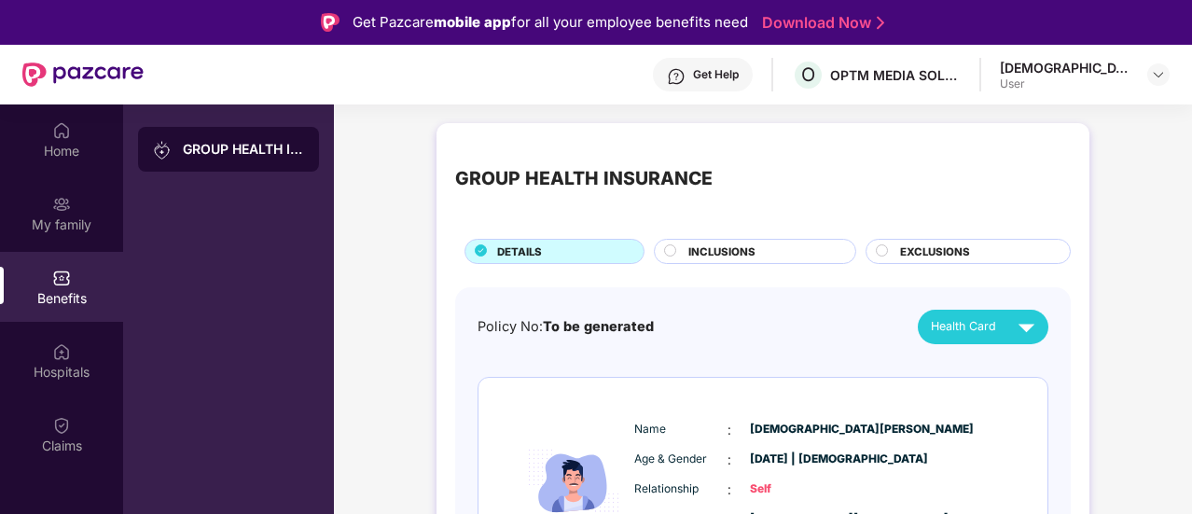
click at [758, 242] on div "INCLUSIONS" at bounding box center [755, 251] width 202 height 25
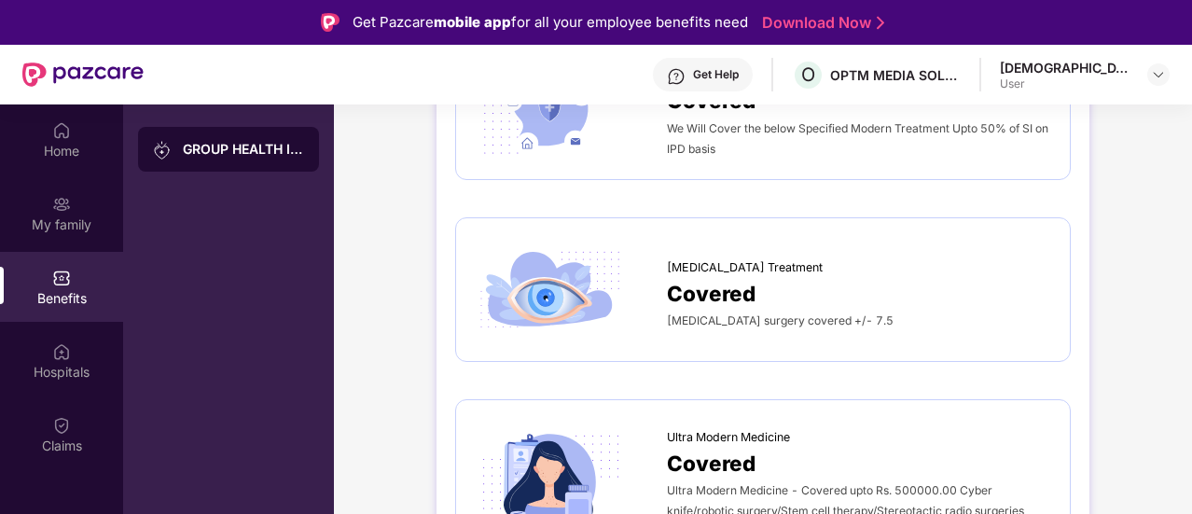
scroll to position [3451, 0]
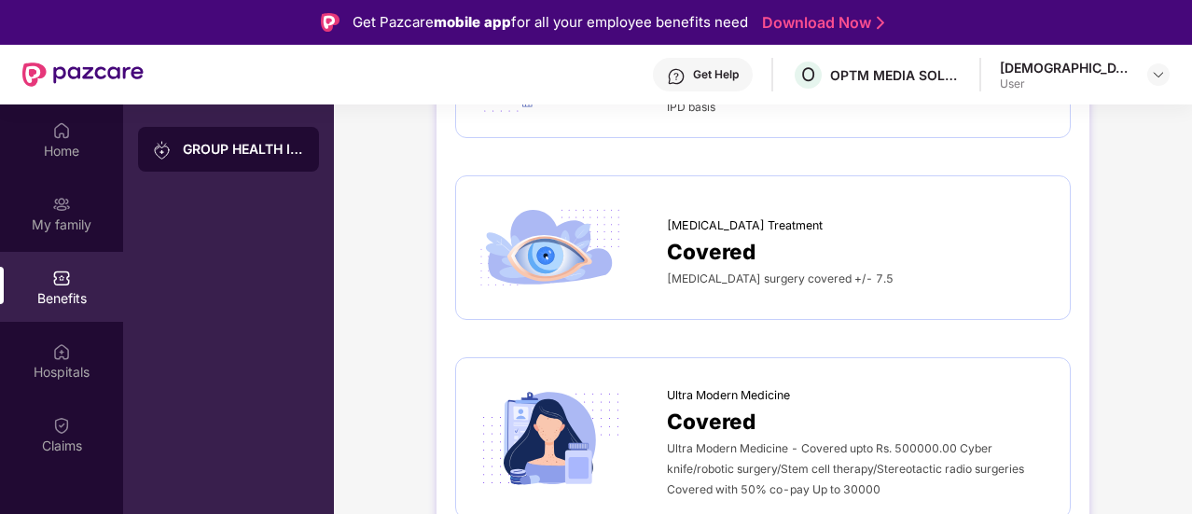
click at [720, 242] on span "Covered" at bounding box center [711, 251] width 89 height 33
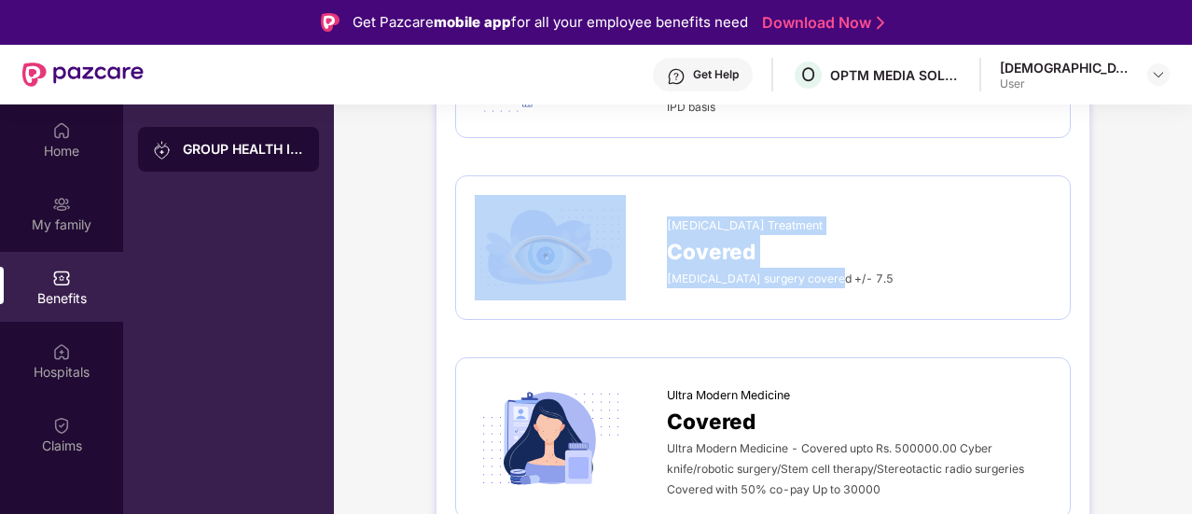
drag, startPoint x: 649, startPoint y: 190, endPoint x: 999, endPoint y: 276, distance: 360.2
click at [999, 276] on div "Lasik Treatment Covered Lasik surgery covered +/- 7.5" at bounding box center [763, 247] width 576 height 105
click at [999, 273] on div "Lasik surgery covered +/- 7.5" at bounding box center [859, 278] width 384 height 21
drag, startPoint x: 632, startPoint y: 197, endPoint x: 933, endPoint y: 284, distance: 312.9
click at [933, 284] on div "Lasik Treatment Covered Lasik surgery covered +/- 7.5" at bounding box center [763, 247] width 576 height 105
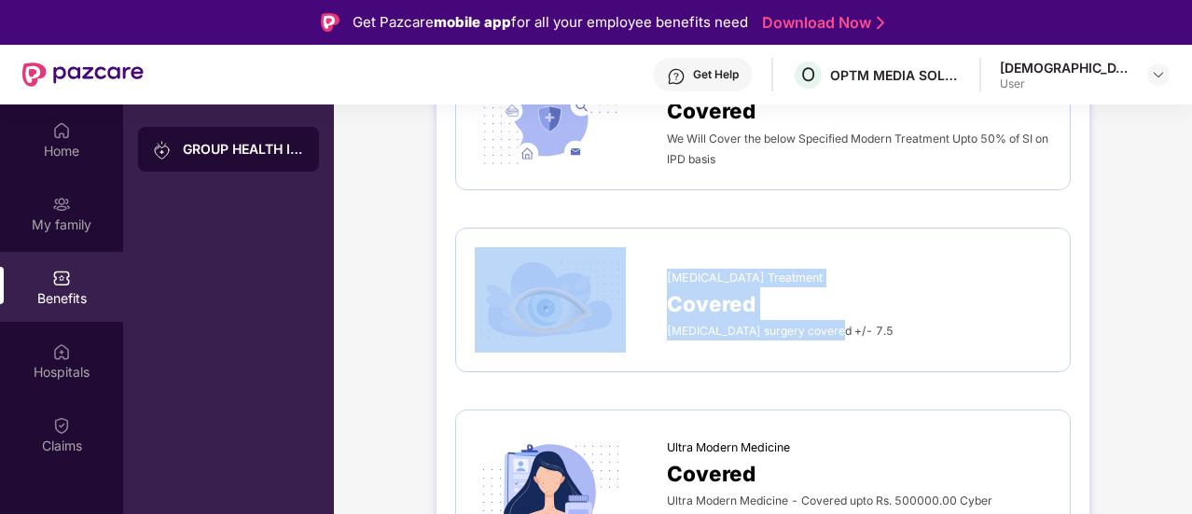
scroll to position [3358, 0]
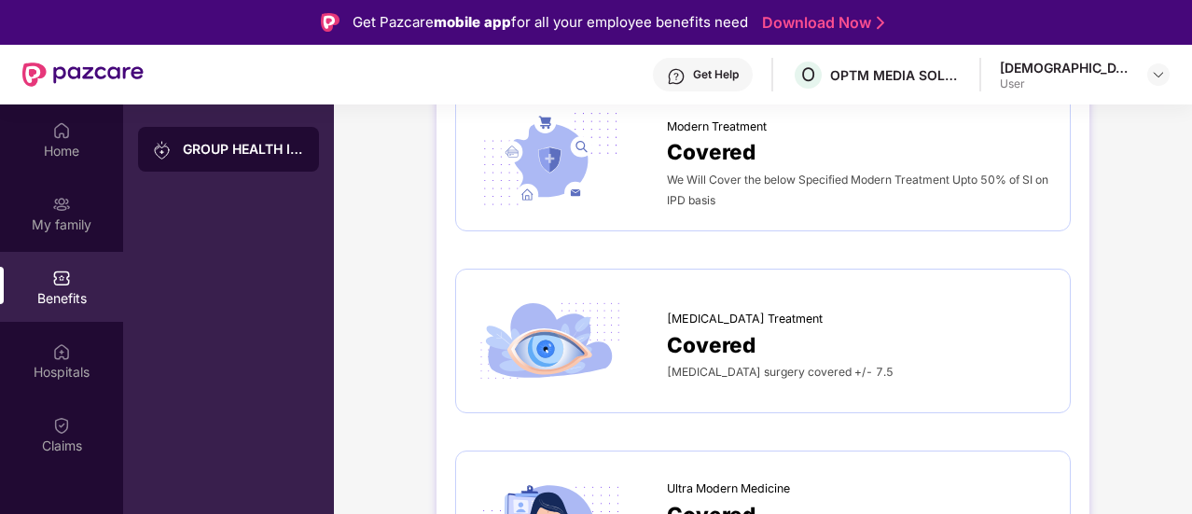
click at [863, 312] on div "Lasik Treatment" at bounding box center [859, 314] width 384 height 28
click at [596, 329] on img at bounding box center [550, 340] width 151 height 105
click at [731, 335] on span "Covered" at bounding box center [711, 344] width 89 height 33
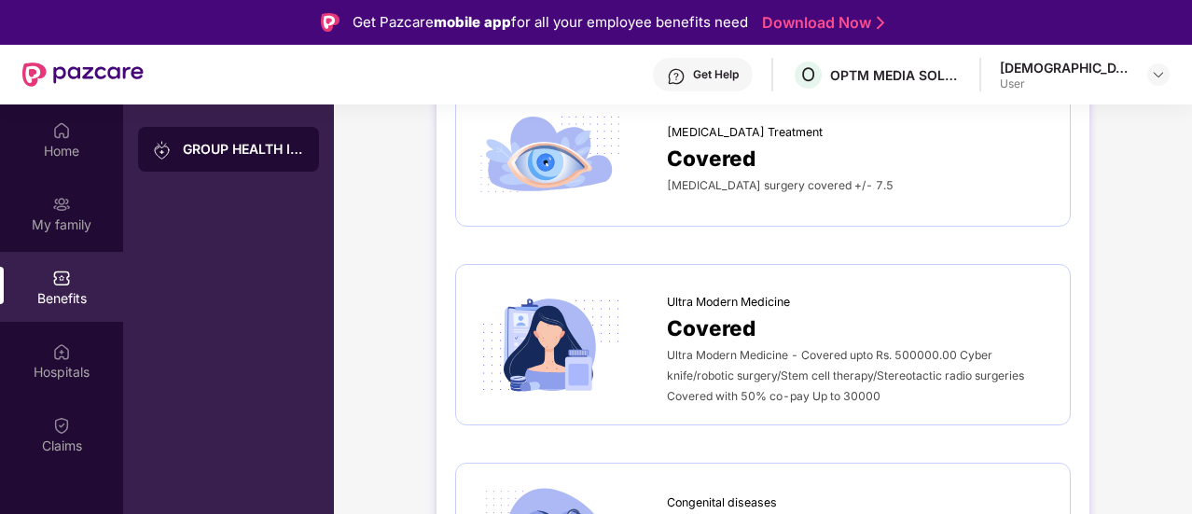
scroll to position [3451, 0]
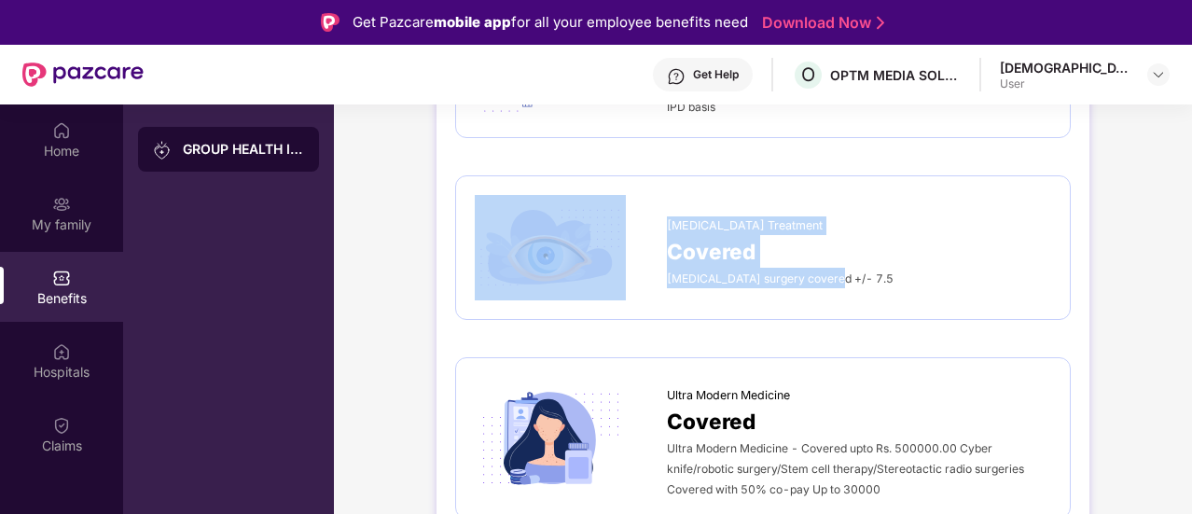
drag, startPoint x: 658, startPoint y: 197, endPoint x: 936, endPoint y: 284, distance: 292.4
click at [936, 284] on div "Lasik Treatment Covered Lasik surgery covered +/- 7.5" at bounding box center [763, 247] width 576 height 105
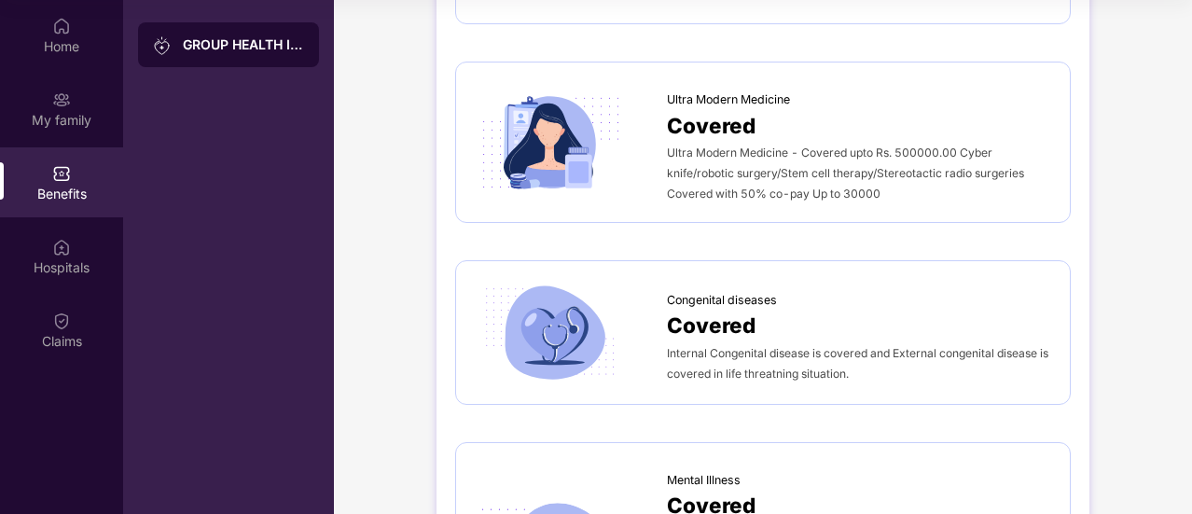
scroll to position [3269, 0]
